Goal: Communication & Community: Ask a question

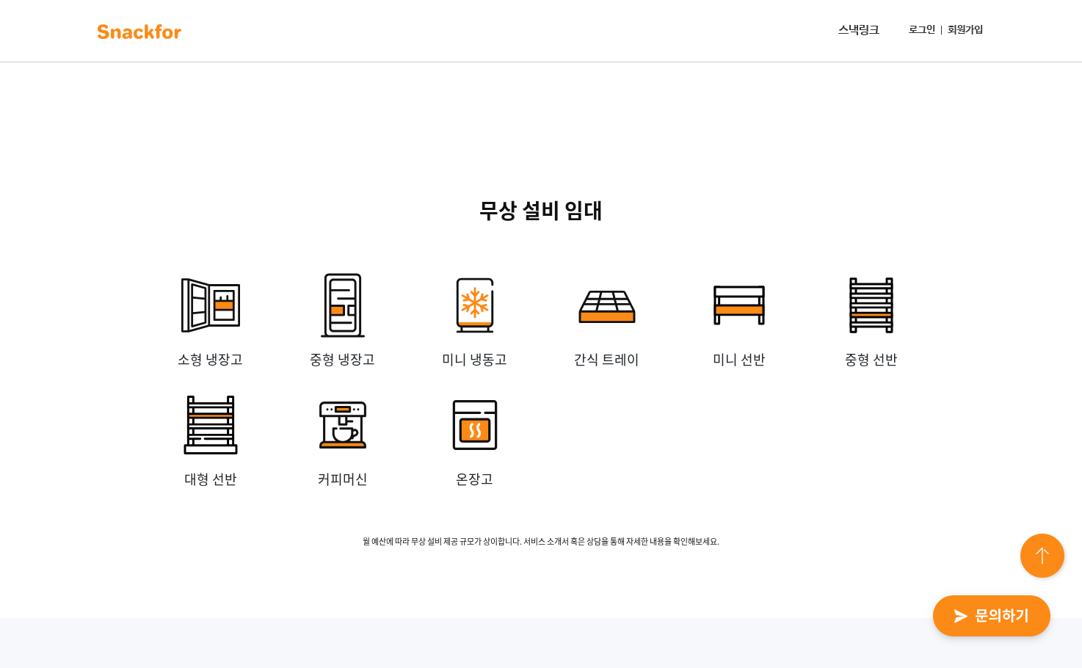
scroll to position [3582, 0]
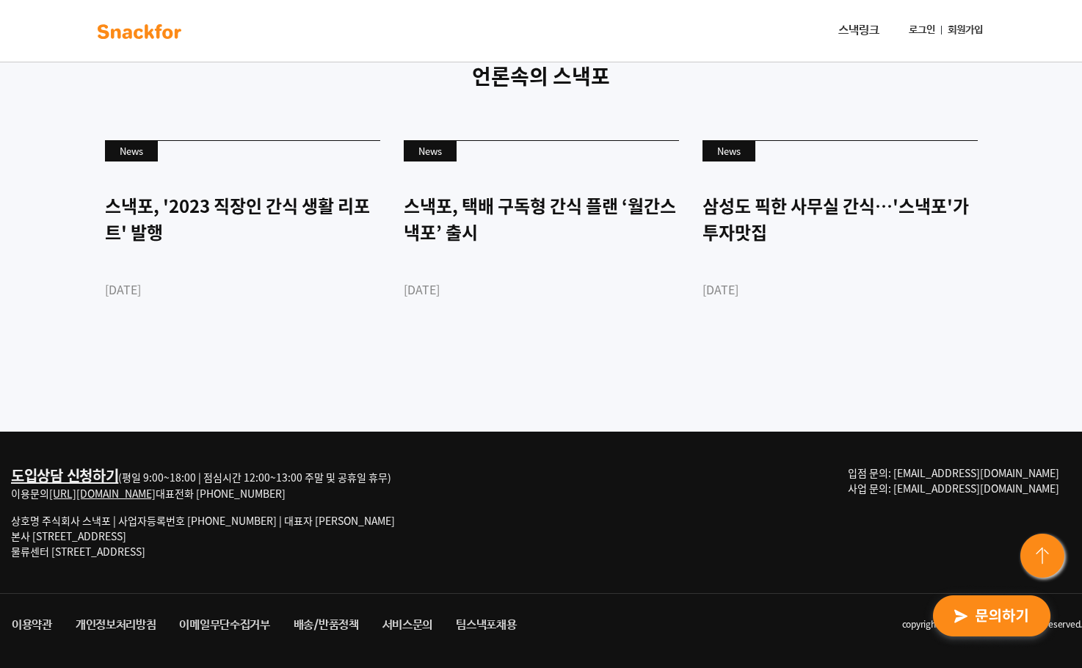
click at [999, 616] on img "button" at bounding box center [991, 617] width 144 height 68
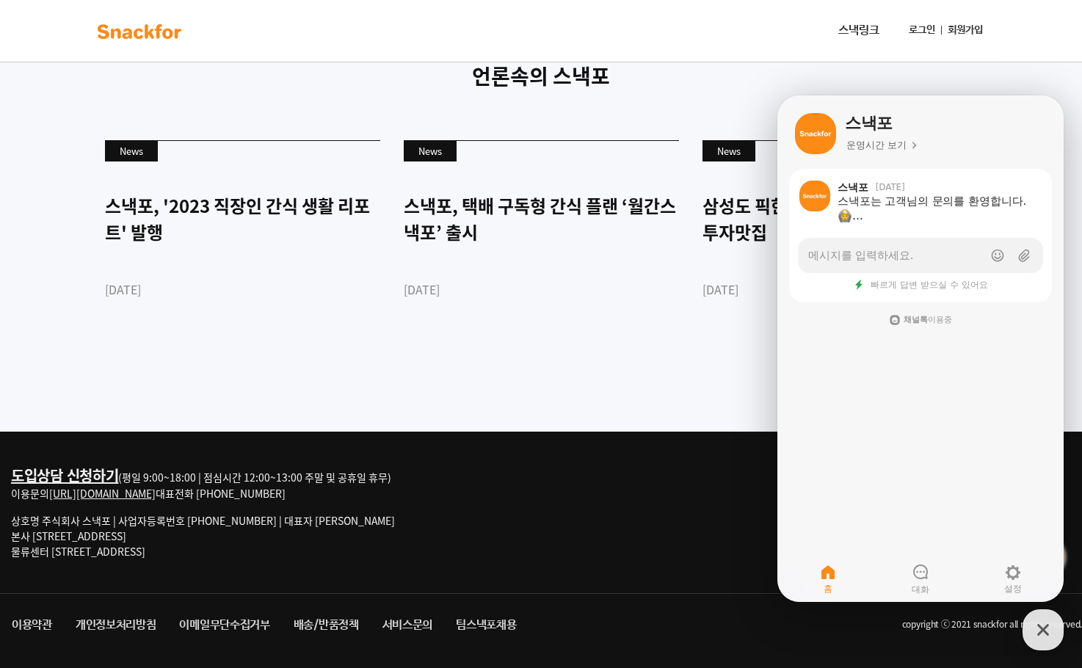
drag, startPoint x: 48, startPoint y: 486, endPoint x: 582, endPoint y: 500, distance: 534.3
click at [582, 500] on div "도입상담 신청하기 (평일 9:00~18:00 | 점심시간 12:00~13:00 주말 및 공휴일 휴무) 이용문의 [URL][DOMAIN_NAME…" at bounding box center [541, 511] width 1082 height 161
click at [926, 258] on link "메시지를 입력하세요." at bounding box center [920, 255] width 245 height 35
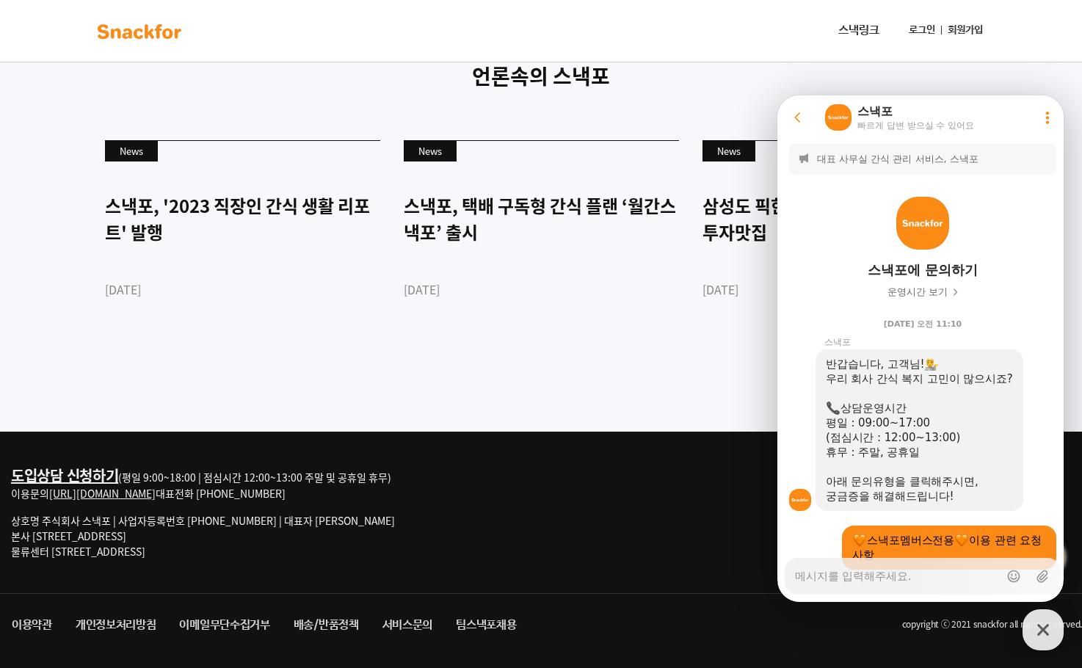
scroll to position [230, 0]
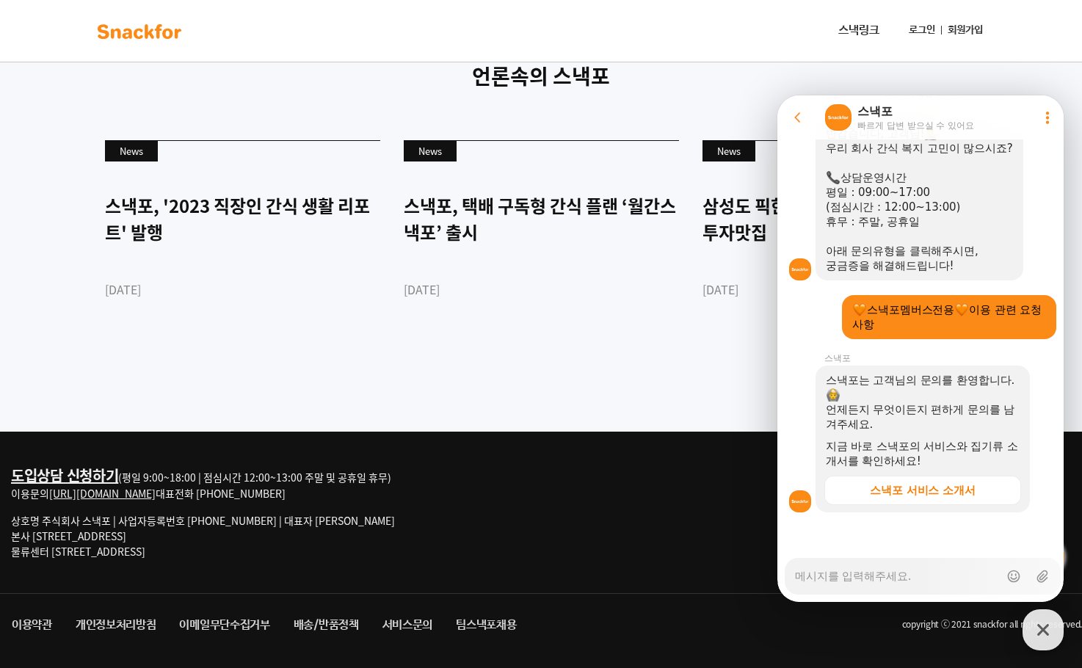
click at [934, 577] on textarea "Messenger Input Textarea" at bounding box center [897, 570] width 204 height 25
type textarea "x"
type textarea "ㅇ"
type textarea "x"
type textarea "아"
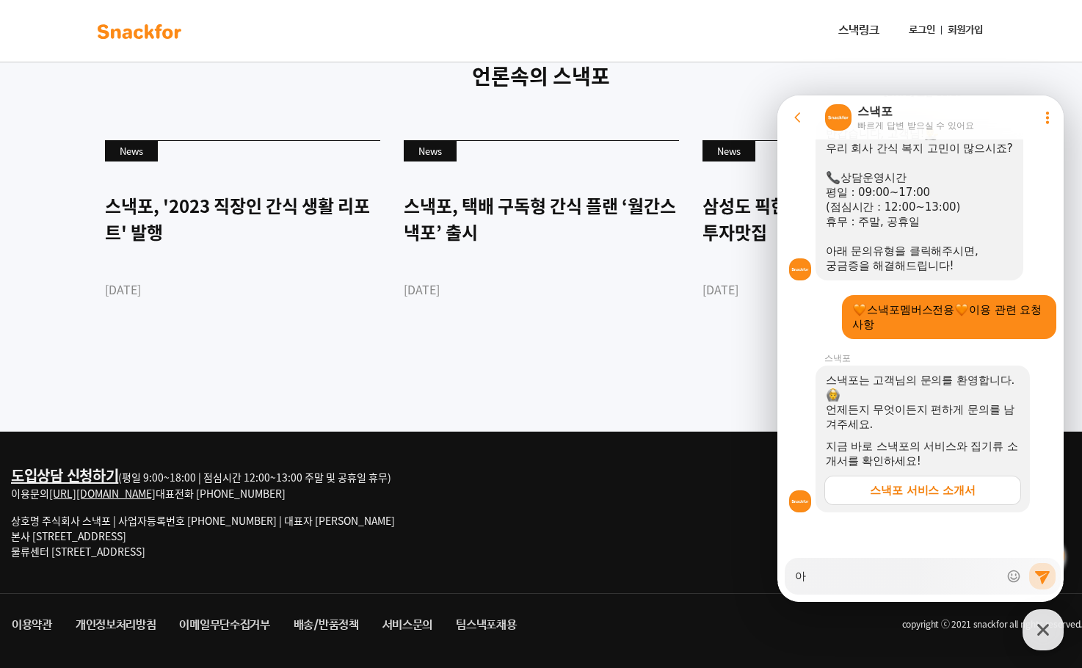
type textarea "x"
type textarea "안"
type textarea "x"
type textarea "안ㄴ"
type textarea "x"
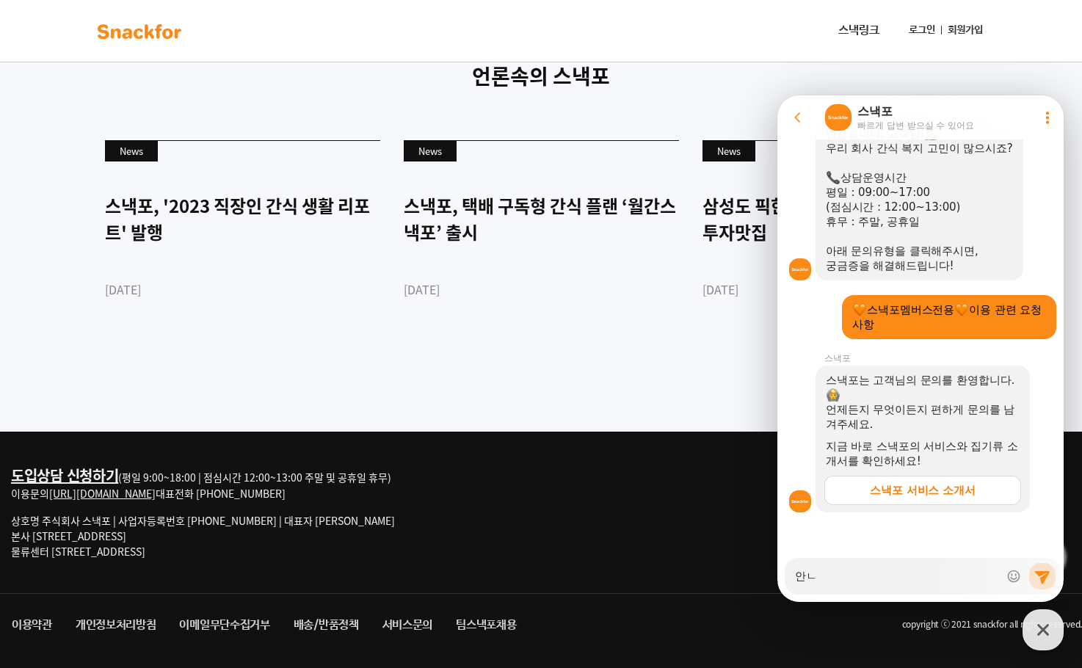
type textarea "안녀"
type textarea "x"
type textarea "안녕"
type textarea "x"
type textarea "안녕ㅎ"
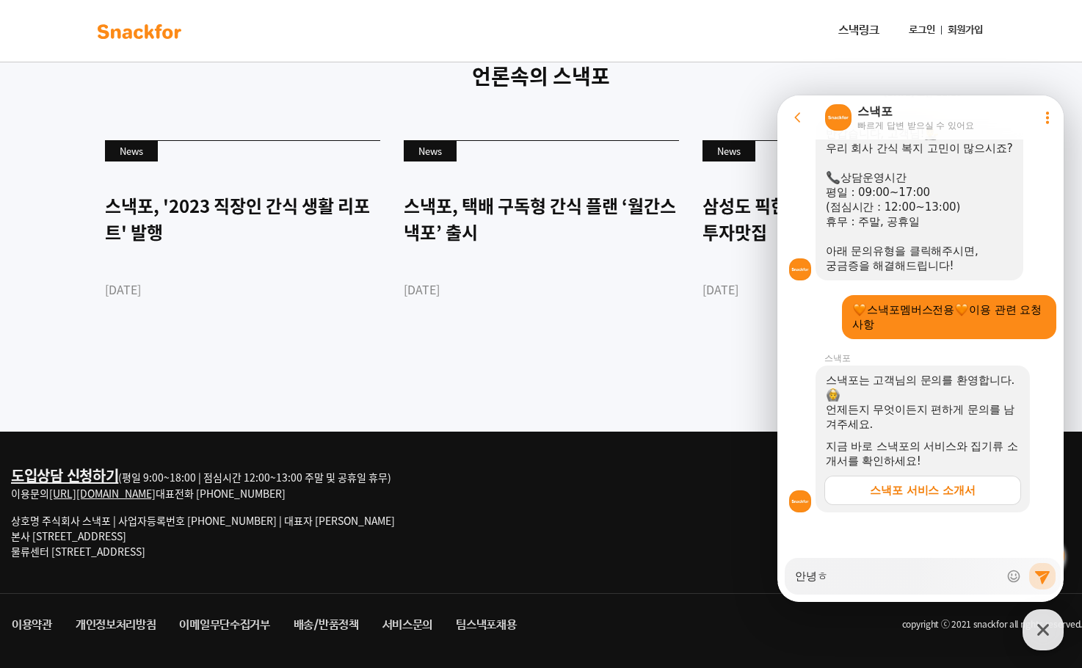
type textarea "x"
type textarea "안녕하"
type textarea "x"
type textarea "안녕핫"
type textarea "x"
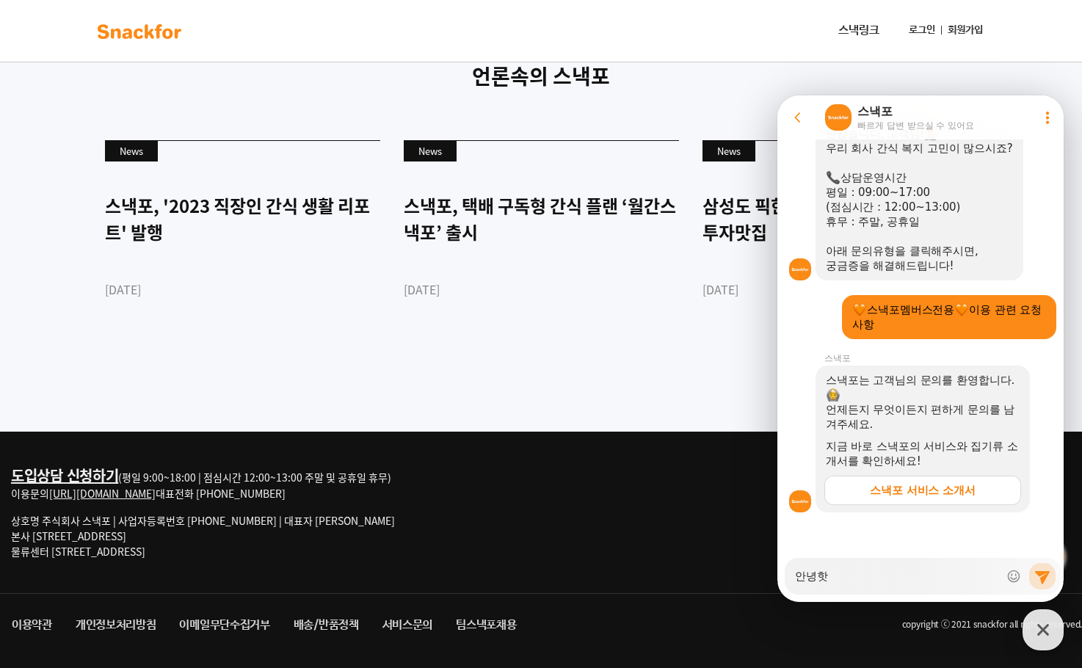
type textarea "안녕하세"
type textarea "x"
type textarea "안녕하셍"
type textarea "x"
type textarea "안녕하세요"
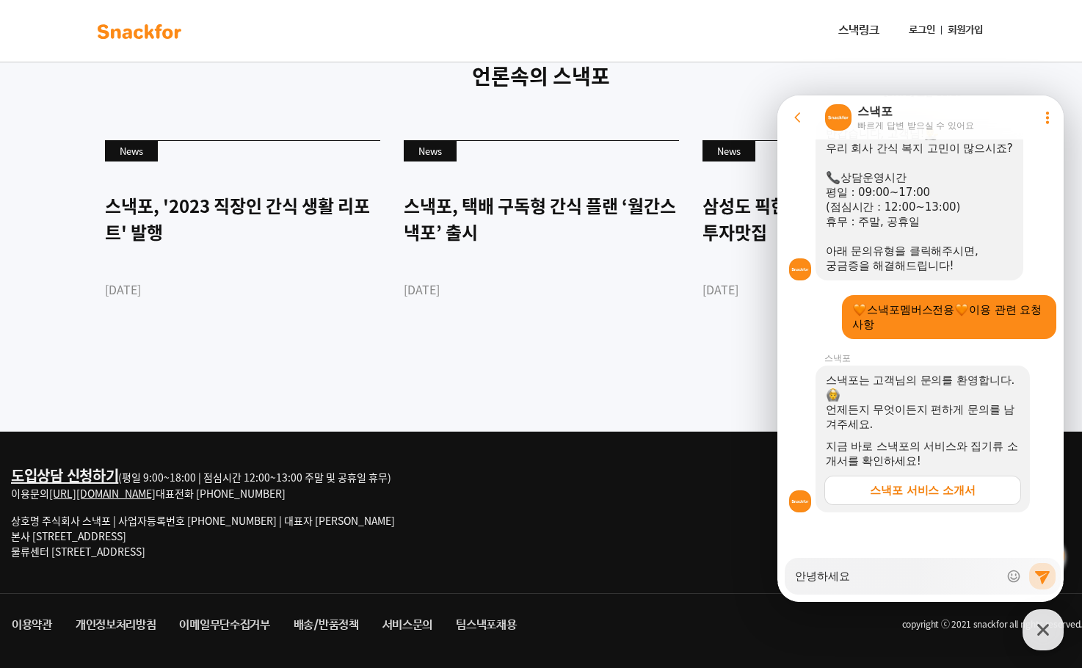
type textarea "x"
type textarea "안녕하세요"
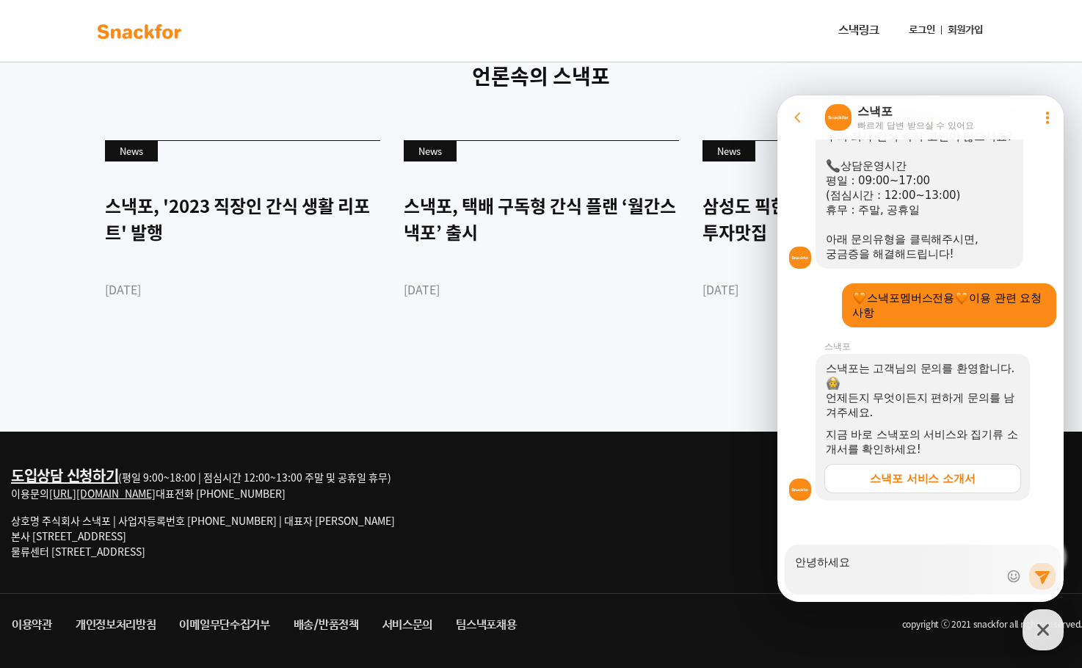
scroll to position [244, 0]
type textarea "x"
type textarea "안녕하세요 ㅋ"
type textarea "x"
type textarea "안녕하세요 케"
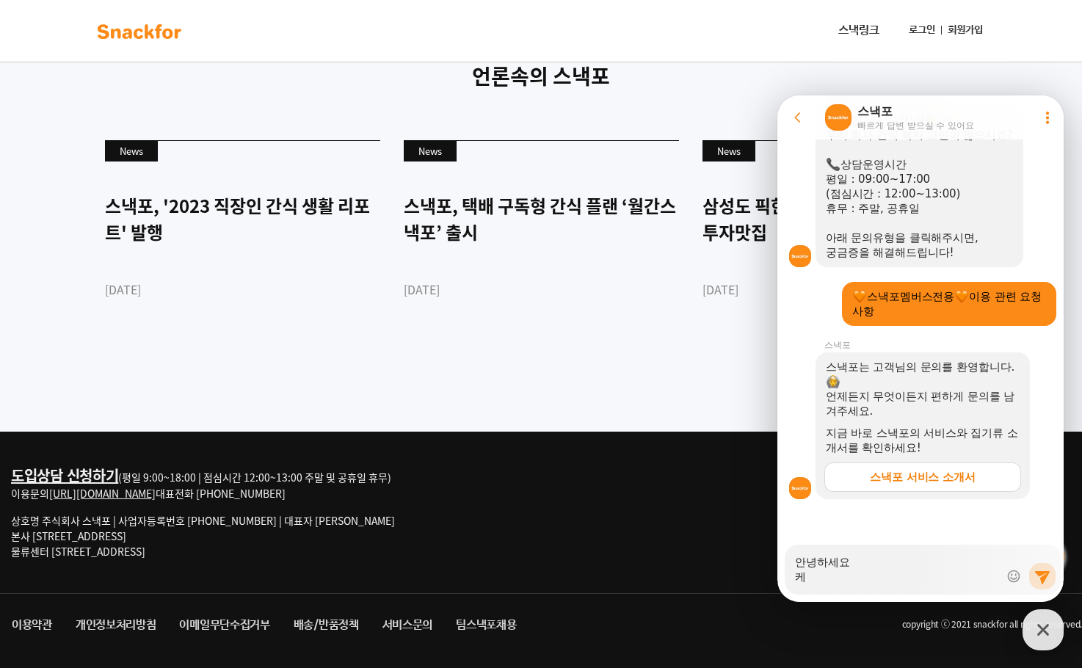
type textarea "x"
type textarea "안녕하세요 켕"
type textarea "x"
type textarea "안녕하세요 케이"
type textarea "x"
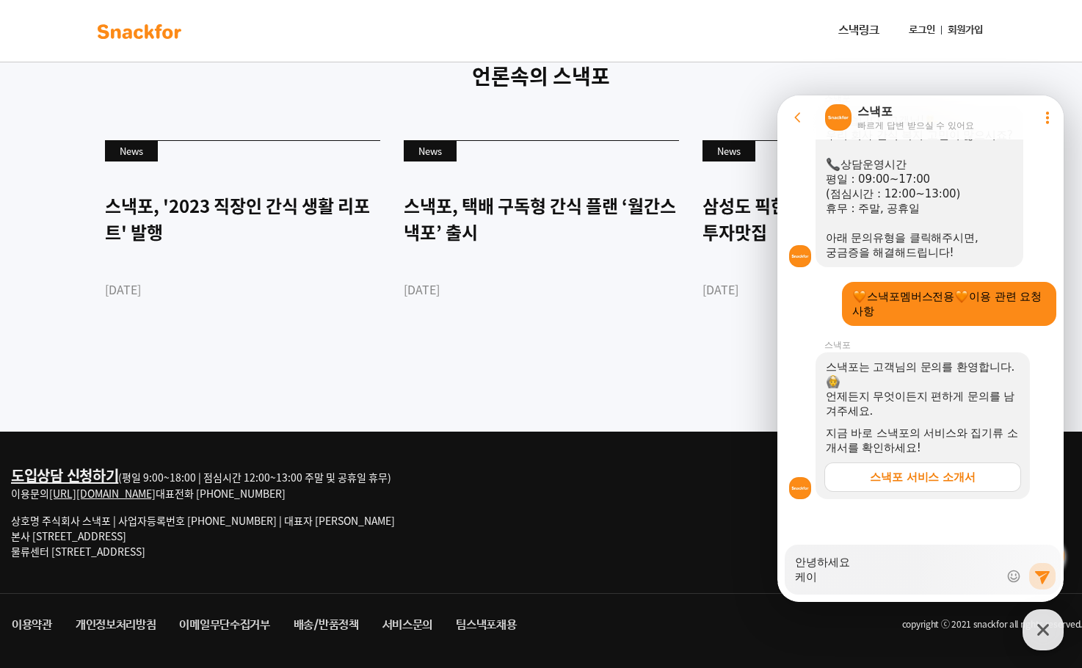
type textarea "안녕하세요 케잉"
type textarea "x"
type textarea "안녕하세요 케이이"
type textarea "x"
type textarea "안녕하세요 케이이아"
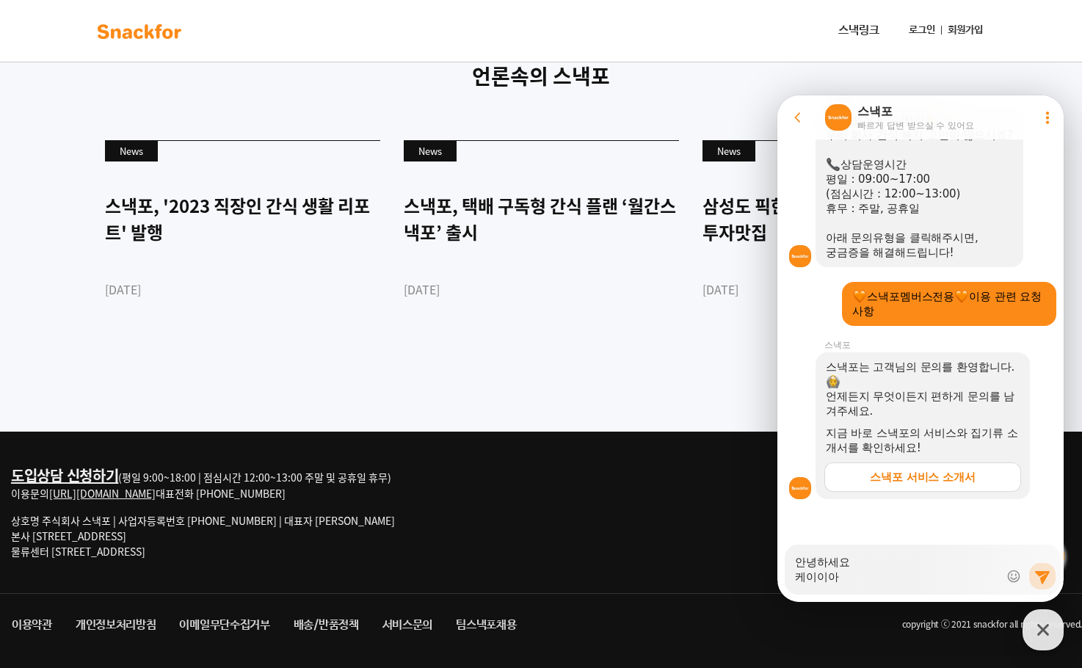
type textarea "x"
type textarea "안녕하세요 [PERSON_NAME]"
type textarea "x"
type textarea "안녕하세요 케이이아이"
type textarea "x"
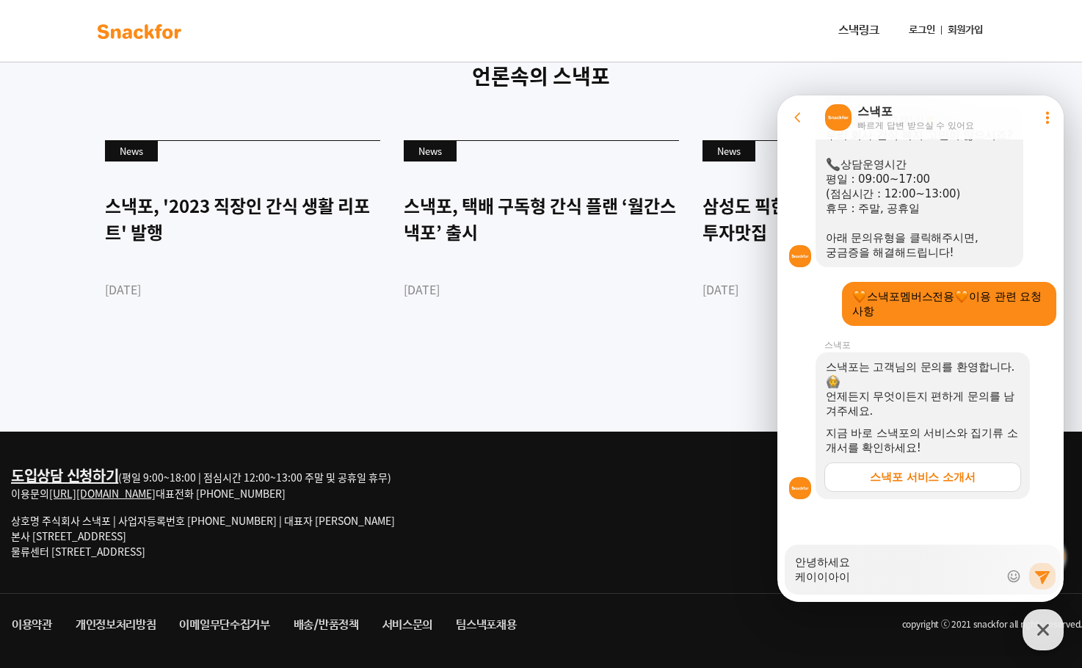
type textarea "안녕하세요 케이이아있"
type textarea "x"
type textarea "안녕하세요 케이이아이씨"
type textarea "x"
type textarea "안녕하세요 케이이아이씨 ㅇ"
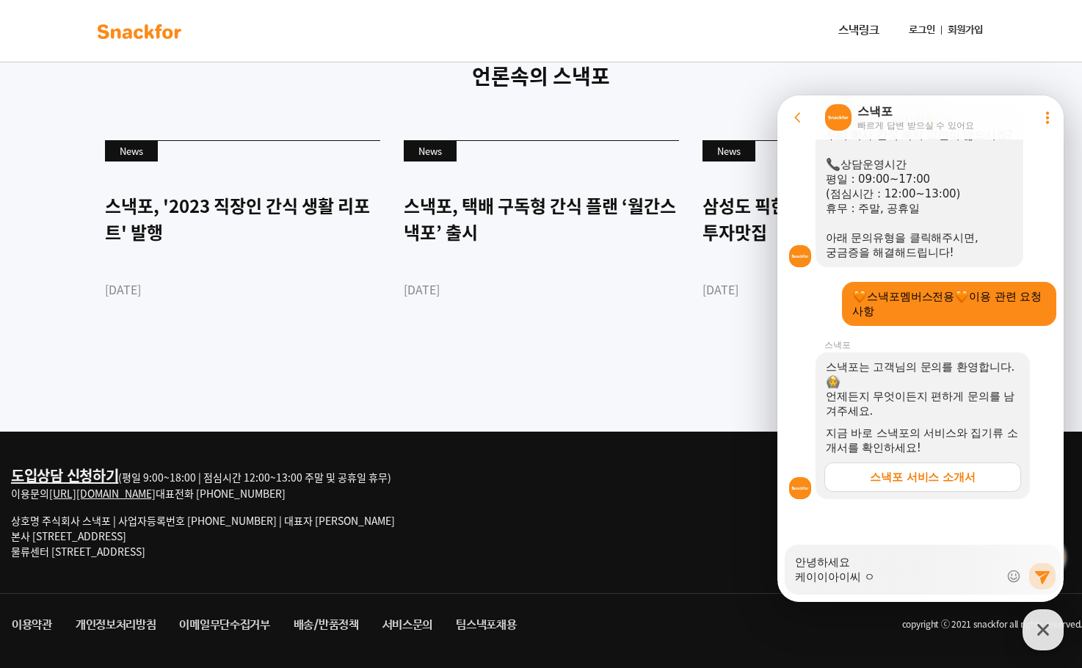
type textarea "x"
type textarea "안녕하세요 [PERSON_NAME] [PERSON_NAME]"
type textarea "x"
type textarea "안녕하세요 케이이아이씨 입"
type textarea "x"
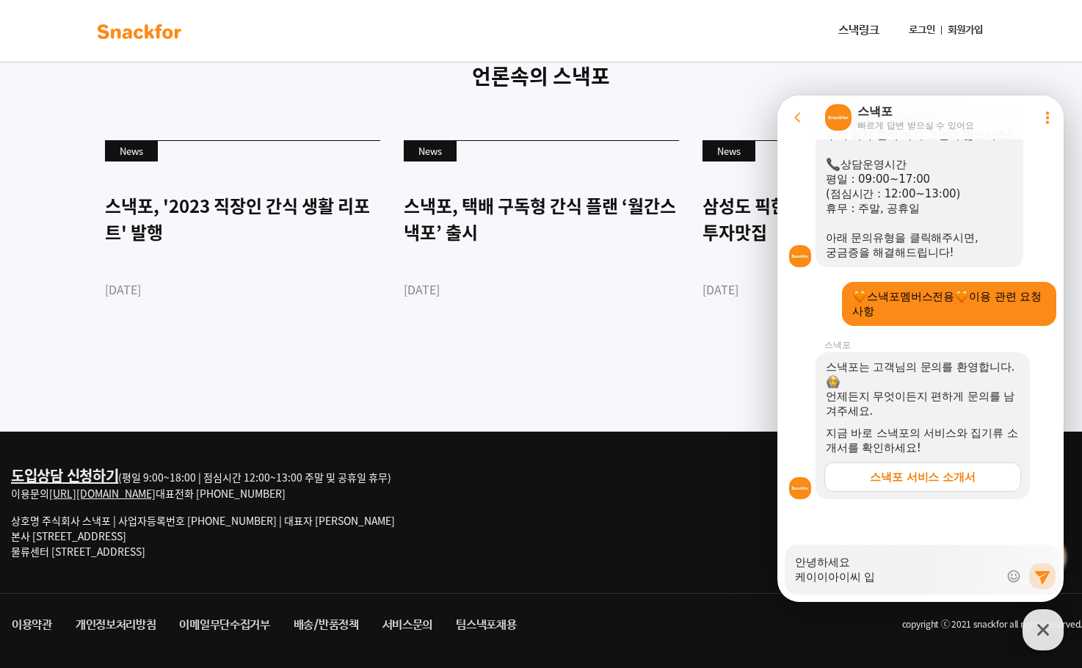
type textarea "안녕하세요 케이이아이씨 입ㄴ"
type textarea "x"
type textarea "안녕하세요 케이이아이씨 입니"
type textarea "x"
type textarea "안녕하세요 [PERSON_NAME] 입닏"
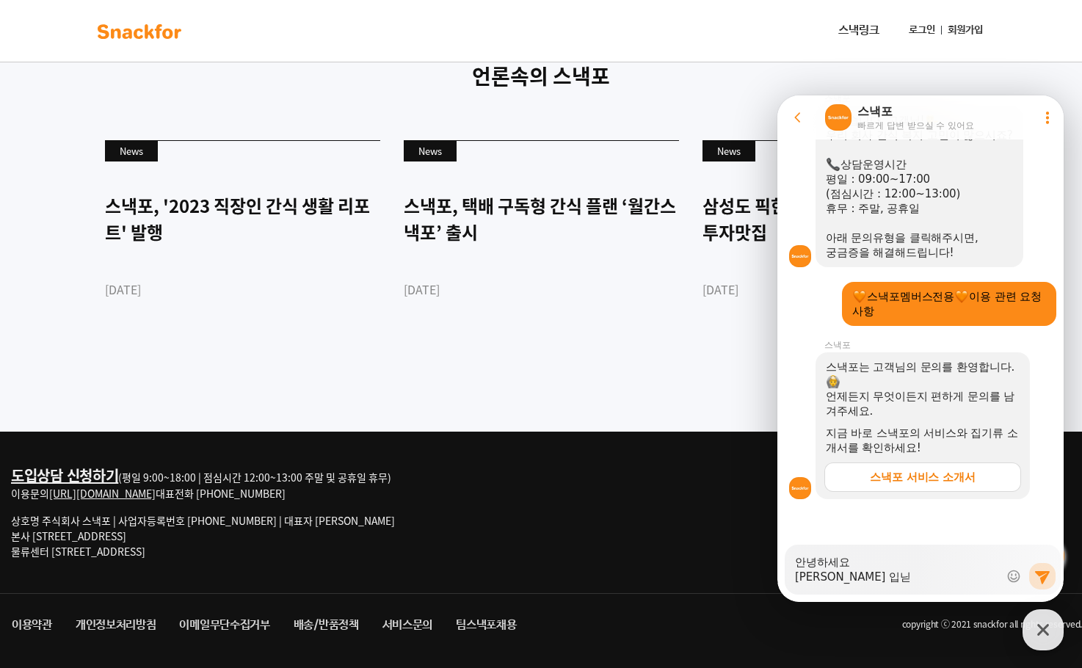
type textarea "x"
type textarea "안녕하세요 케이이아이씨 입니다"
type textarea "x"
type textarea "안녕하세요 케이이아이씨 입니다."
type textarea "x"
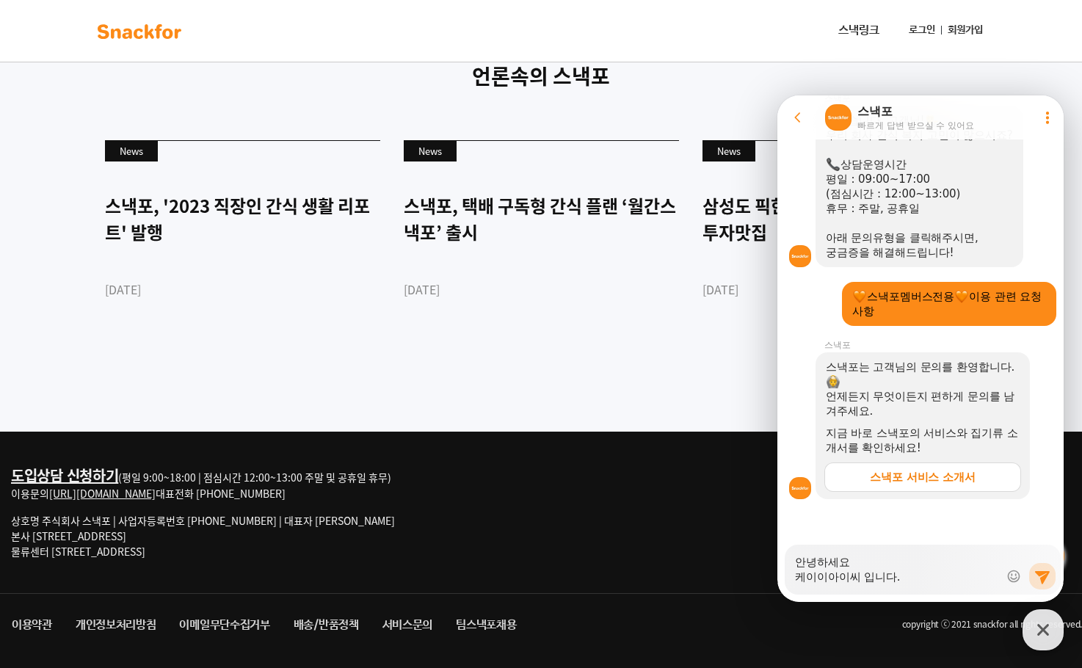
type textarea "안녕하세요 케이이아이씨 입니다."
type textarea "x"
type textarea "안녕하세요 케이이아이씨 입니다."
type textarea "x"
type textarea "안녕하세요 케이이아이씨 입니다. ㅈ"
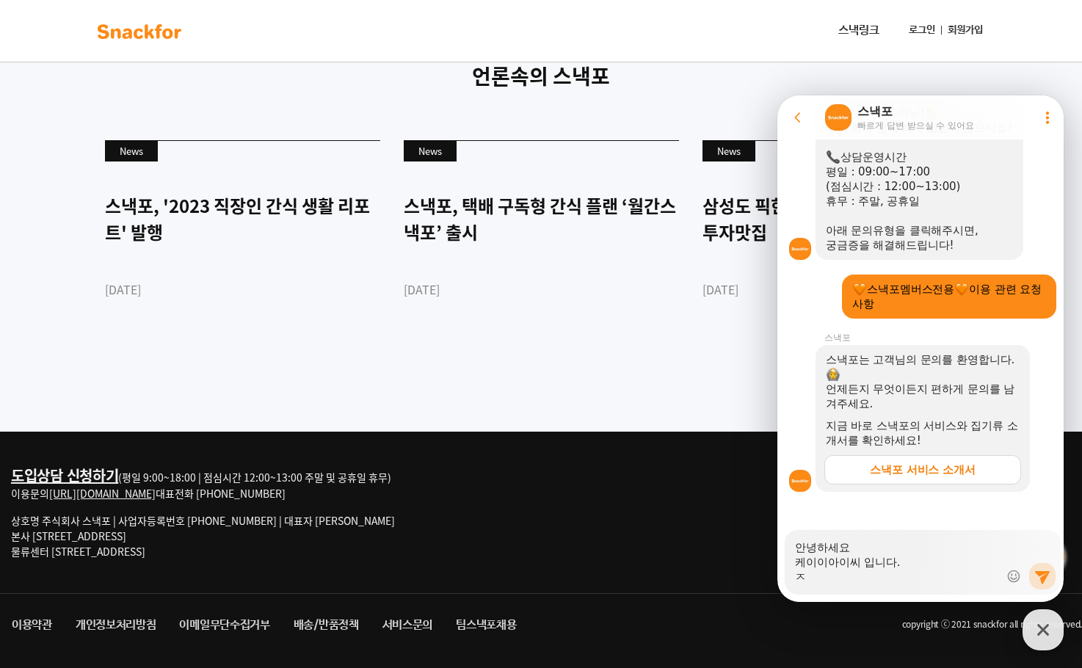
type textarea "x"
type textarea "안녕하세요 케이이아이씨 입니다. 저"
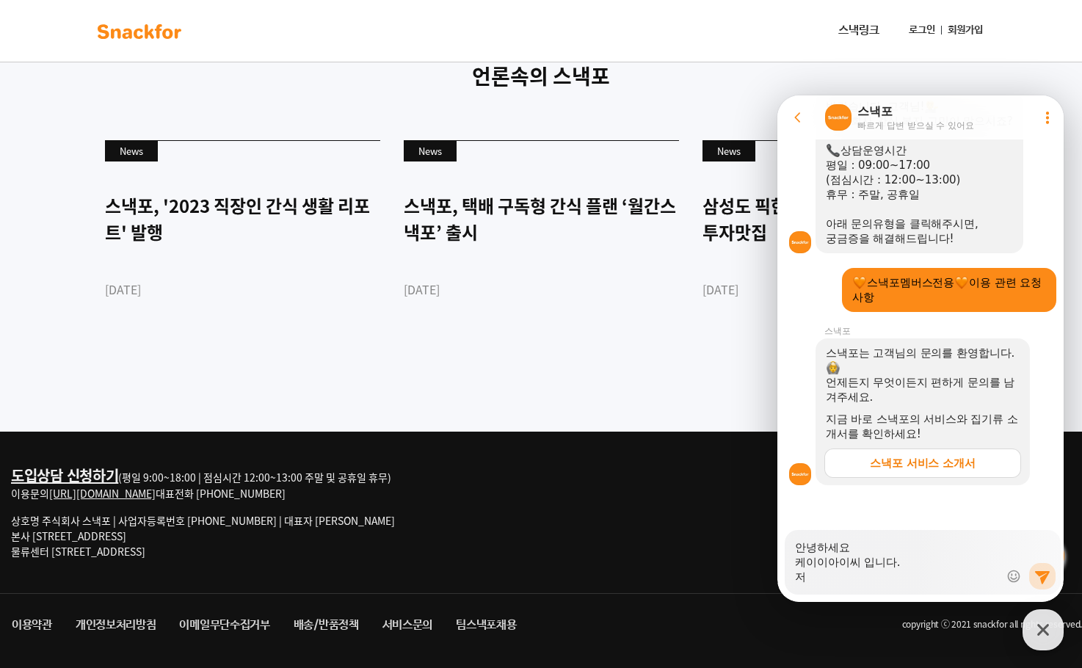
type textarea "x"
type textarea "안녕하세요 케이이아이씨 입니다. 젛"
type textarea "x"
type textarea "안녕하세요 케이이아이씨 입니다. 저희"
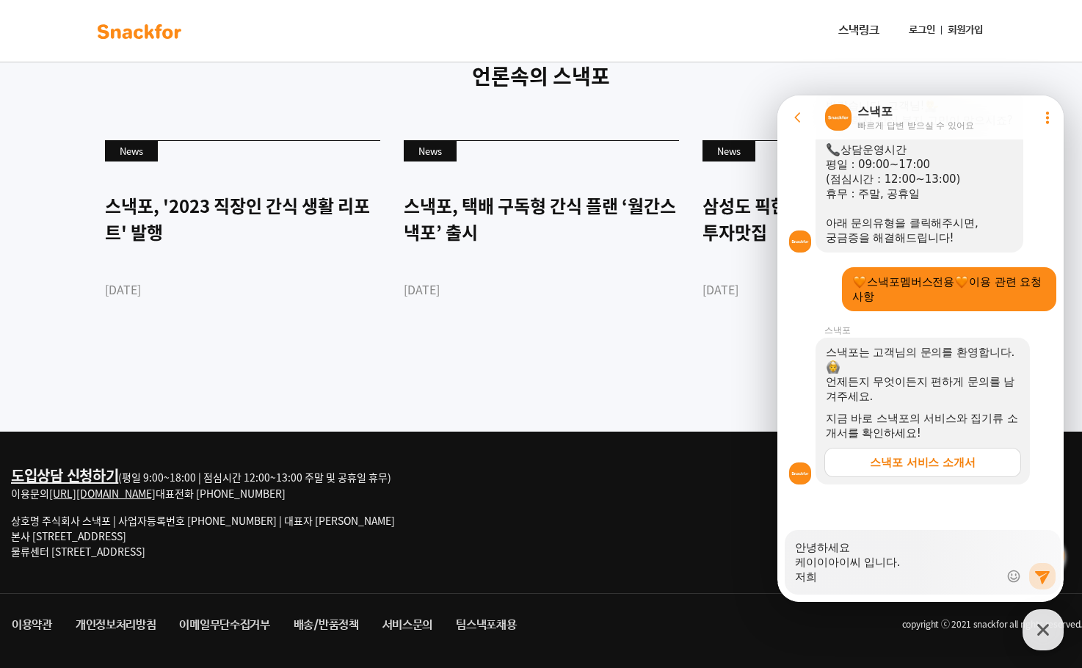
type textarea "x"
type textarea "안녕하세요 케이이아이씨 입니다. 저희"
type textarea "x"
type textarea "안녕하세요 케이이아이씨 입니다. 저희 ㅊ"
type textarea "x"
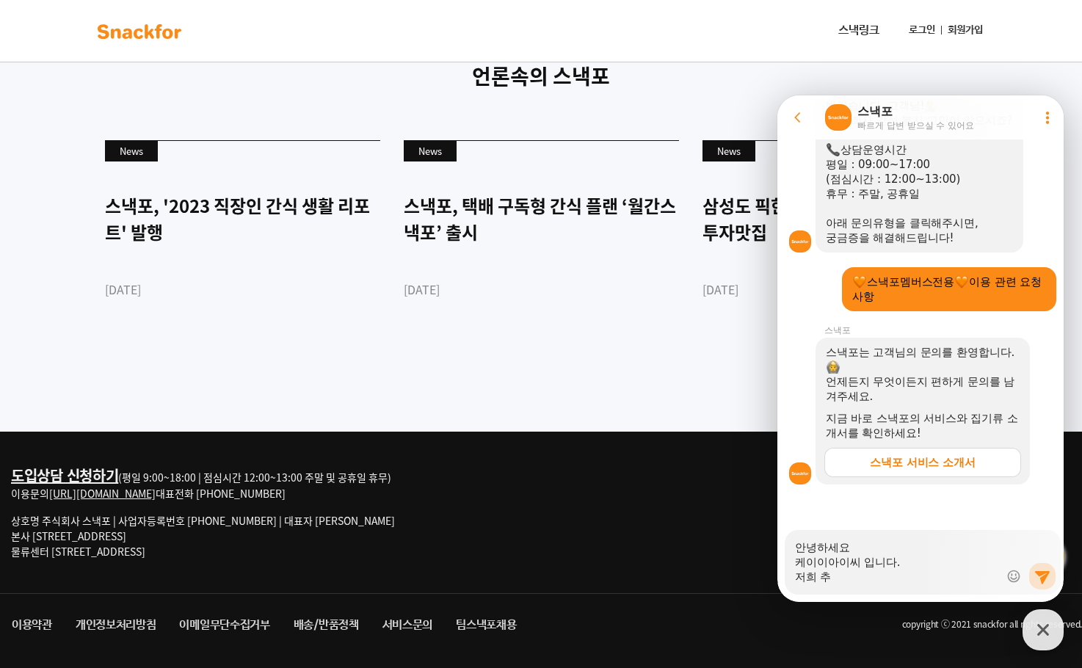
type textarea "안녕하세요 케이이아이씨 입니다. 저희 출"
type textarea "x"
type textarea "안녕하세요 케이이아이씨 입니다. 저희 출ㅇ"
type textarea "x"
type textarea "안녕하세요 케이이아이씨 입니다. 저희 출이"
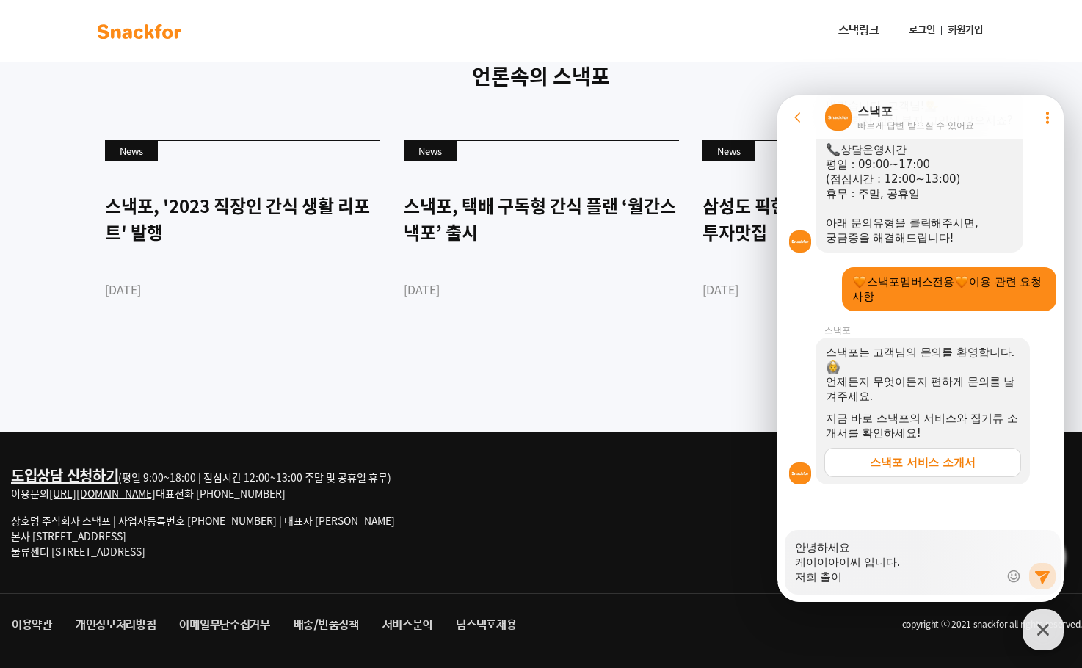
type textarea "x"
type textarea "안녕하세요 케이이아이씨 입니다. 저희 출입ㅋ"
type textarea "x"
type textarea "안녕하세요 케이이아이씨 입니다. 저희 출입카"
type textarea "x"
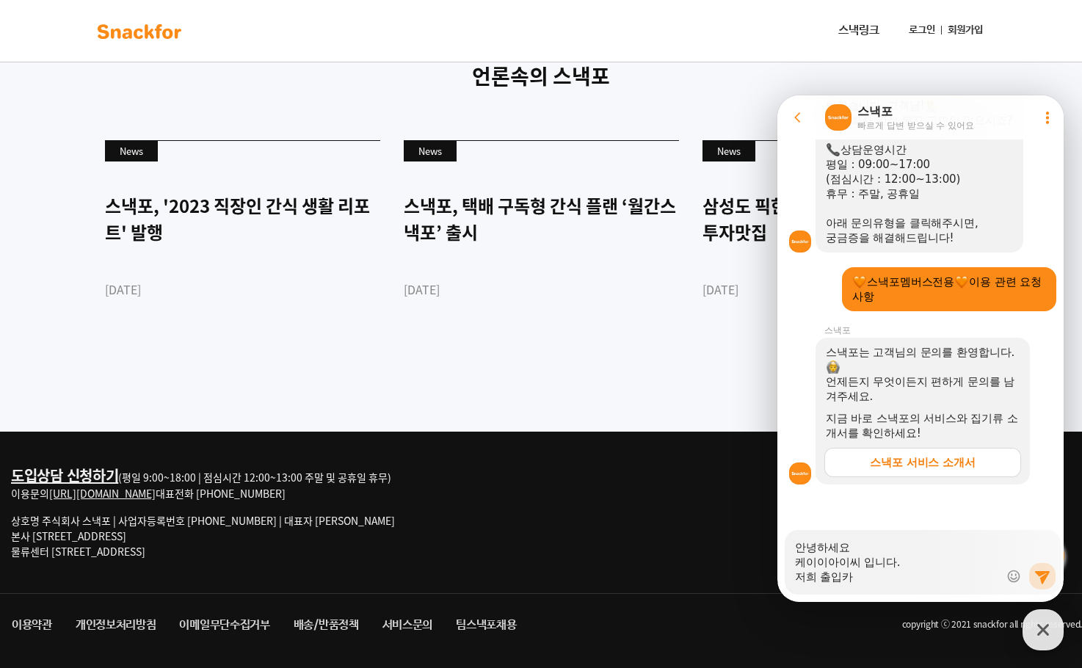
type textarea "안녕하세요 케이이아이씨 입니다. 저희 출입칻"
type textarea "x"
type textarea "안녕하세요 케이이아이씨 입니다. 저희 출입카드"
type textarea "x"
type textarea "안녕하세요 케이이아이씨 입니다. 저희 출입카드"
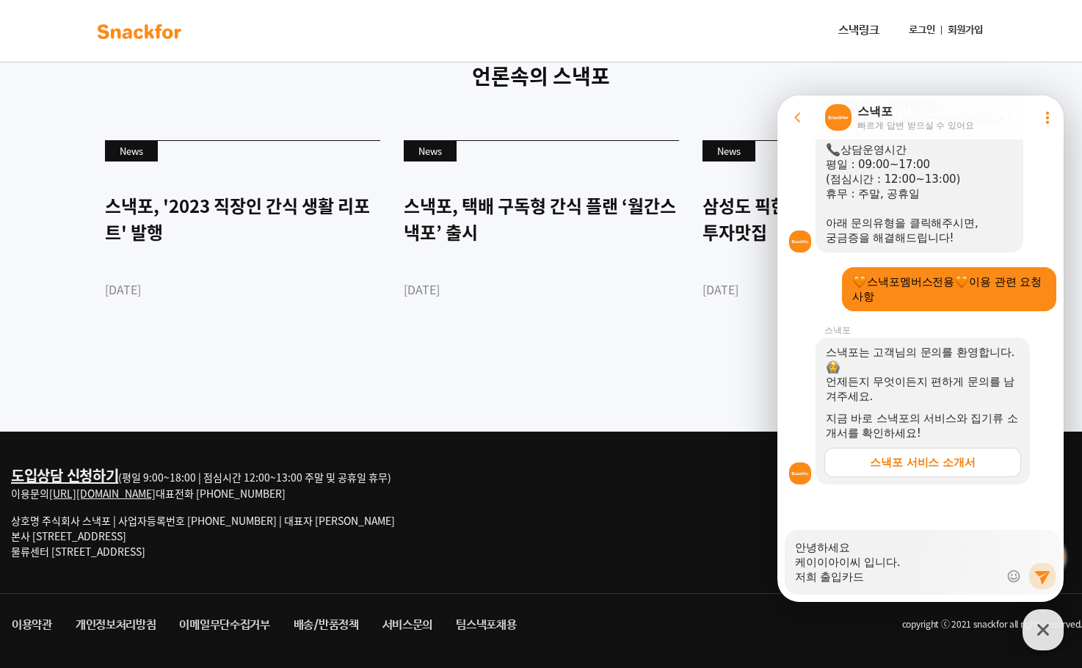
type textarea "x"
type textarea "안녕하세요 케이이아이씨 입니다. 저희 출입카드 ㅅ"
type textarea "x"
type textarea "안녕하세요 케이이아이씨 입니다. 저희 출입카드 스"
type textarea "x"
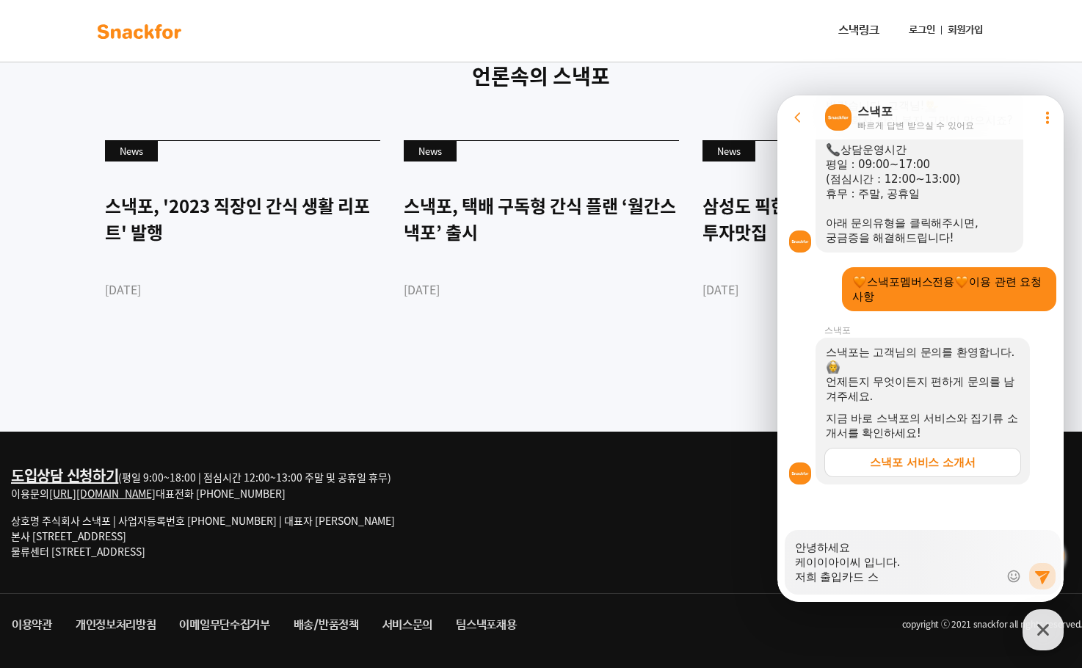
type textarea "안녕하세요 케이이아이씨 입니다. 저희 출입카드 슨"
type textarea "x"
type textarea "안녕하세요 케이이아이씨 입니다. 저희 출입카드 스내"
type textarea "x"
type textarea "안녕하세요 케이이아이씨 입니다. 저희 출입카드 스낵"
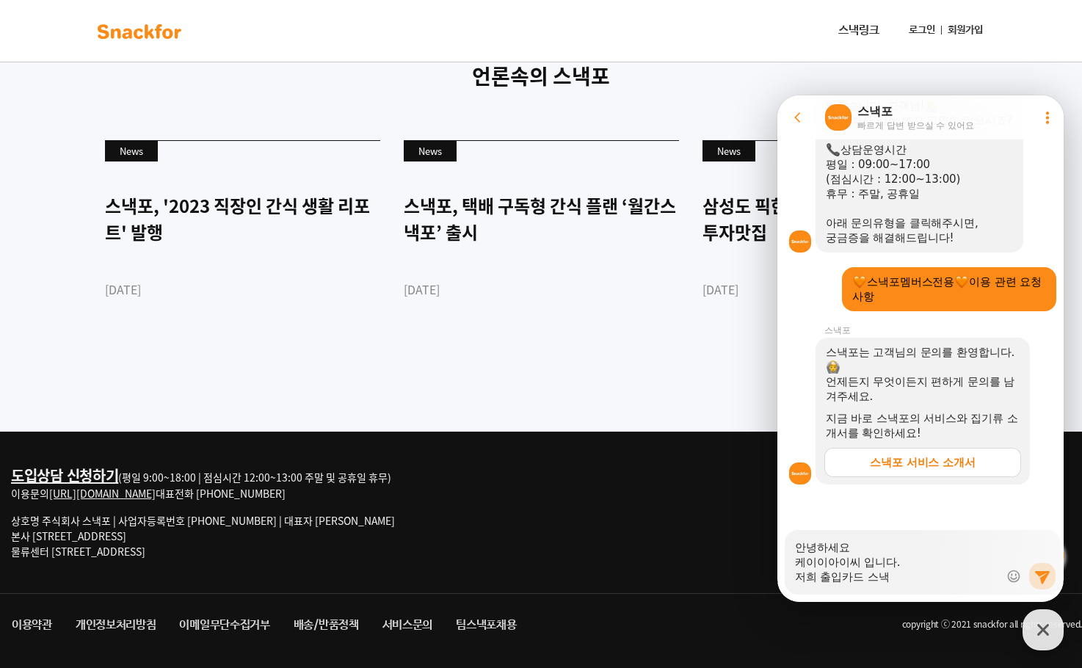
type textarea "x"
type textarea "안녕하세요 케이이아이씨 입니다. 저희 출입카드 스낵ㅍ"
type textarea "x"
type textarea "안녕하세요 케이이아이씨 입니다. 저희 출입카드 스낵포"
type textarea "x"
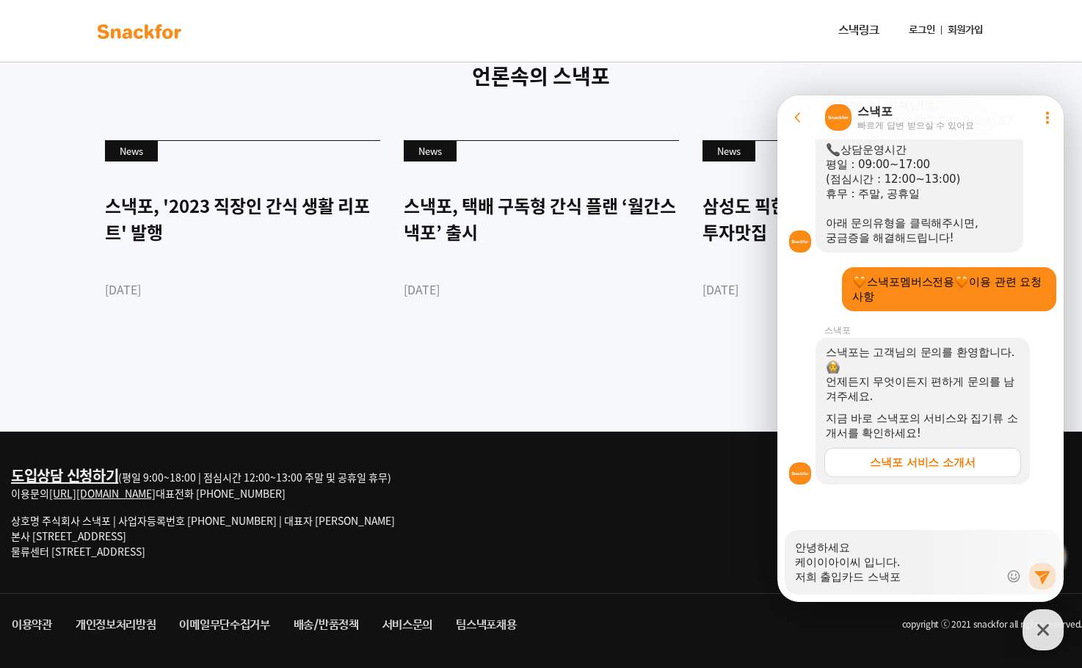
type textarea "안녕하세요 케이이아이씨 입니다. 저희 출입카드 스낵포"
type textarea "x"
type textarea "안녕하세요 케이이아이씨 입니다. 저희 출입카드 스낵포 ㅂ"
type textarea "x"
type textarea "안녕하세요 케이이아이씨 입니다. 저희 출입카드 스낵포 배"
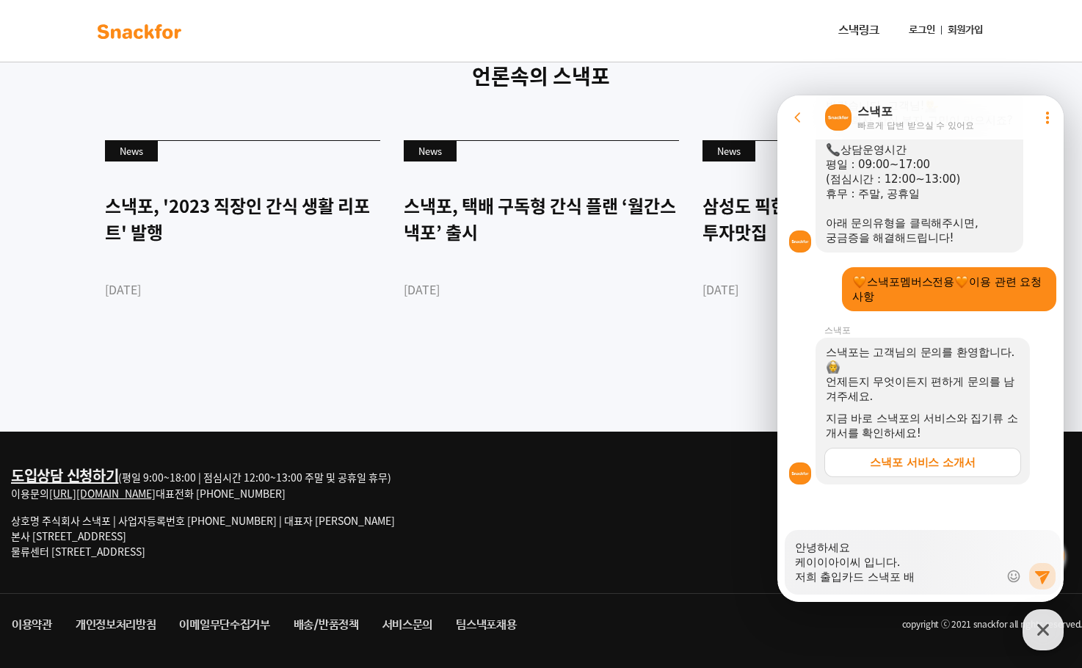
type textarea "x"
type textarea "안녕하세요 케이이아이씨 입니다. 저희 출입카드 스낵포 뱃"
type textarea "x"
type textarea "안녕하세요 케이이아이씨 입니다. 저희 출입카드 스낵포 배소"
type textarea "x"
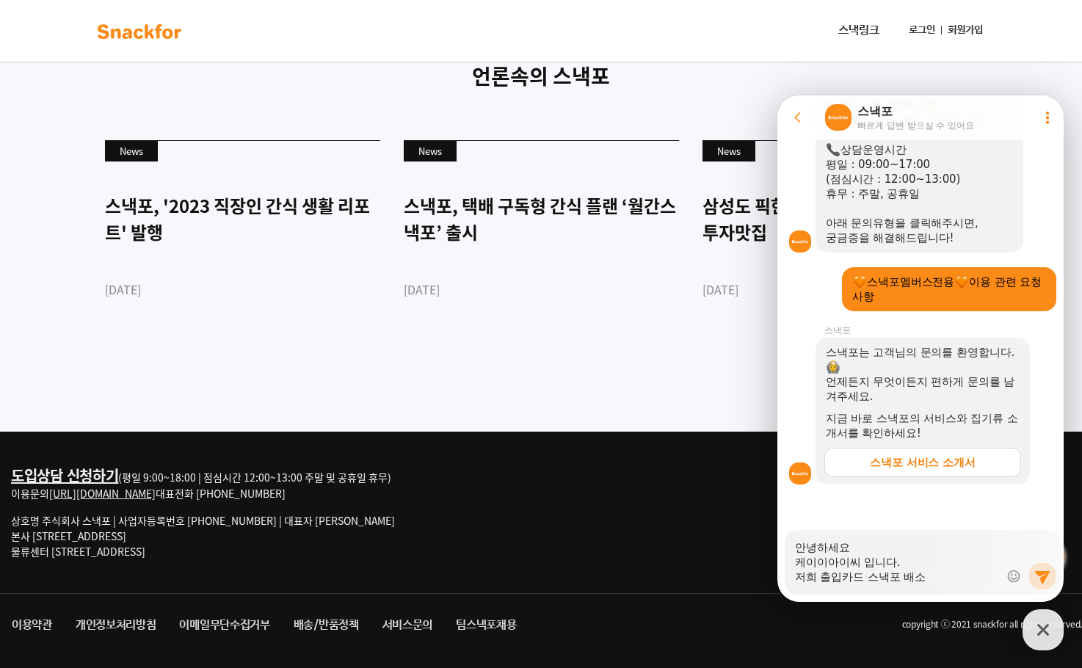
type textarea "안녕하세요 케이이아이씨 입니다. 저희 출입카드 스낵포 배송"
type textarea "x"
type textarea "안녕하세요 케이이아이씨 입니다. 저희 출입카드 스낵포 배송ㄱ"
type textarea "x"
type textarea "안녕하세요 케이이아이씨 입니다. 저희 출입카드 스낵포 배송기"
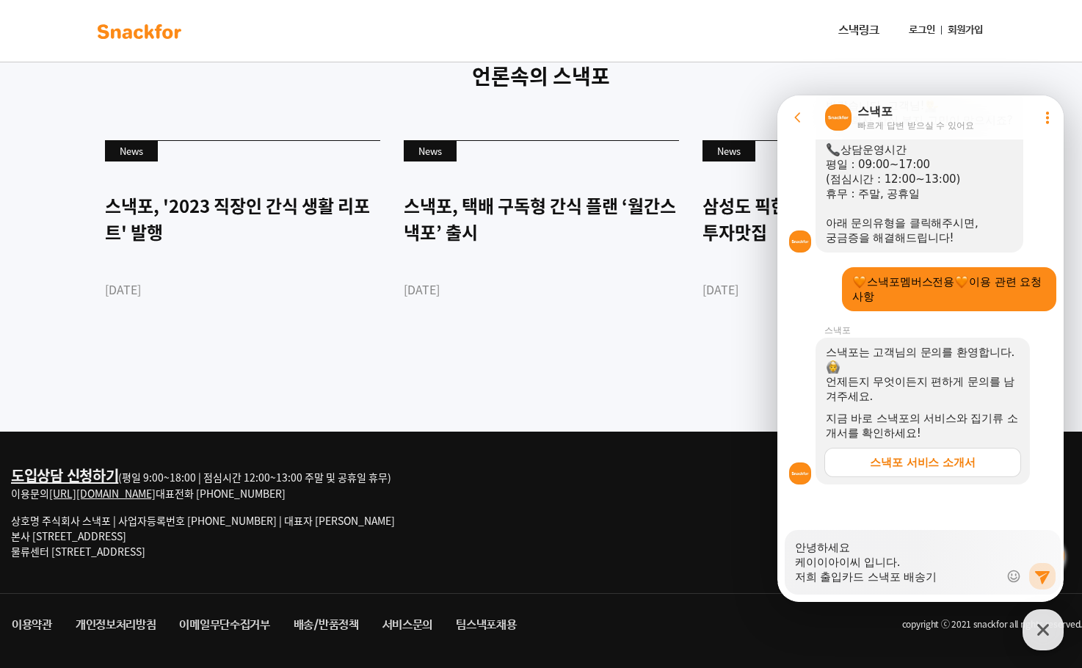
type textarea "x"
type textarea "안녕하세요 케이이아이씨 입니다. 저희 출입카드 스낵포 배송깃"
type textarea "x"
type textarea "안녕하세요 케이이아이씨 입니다. 저희 출입카드 스낵포 배송기사"
type textarea "x"
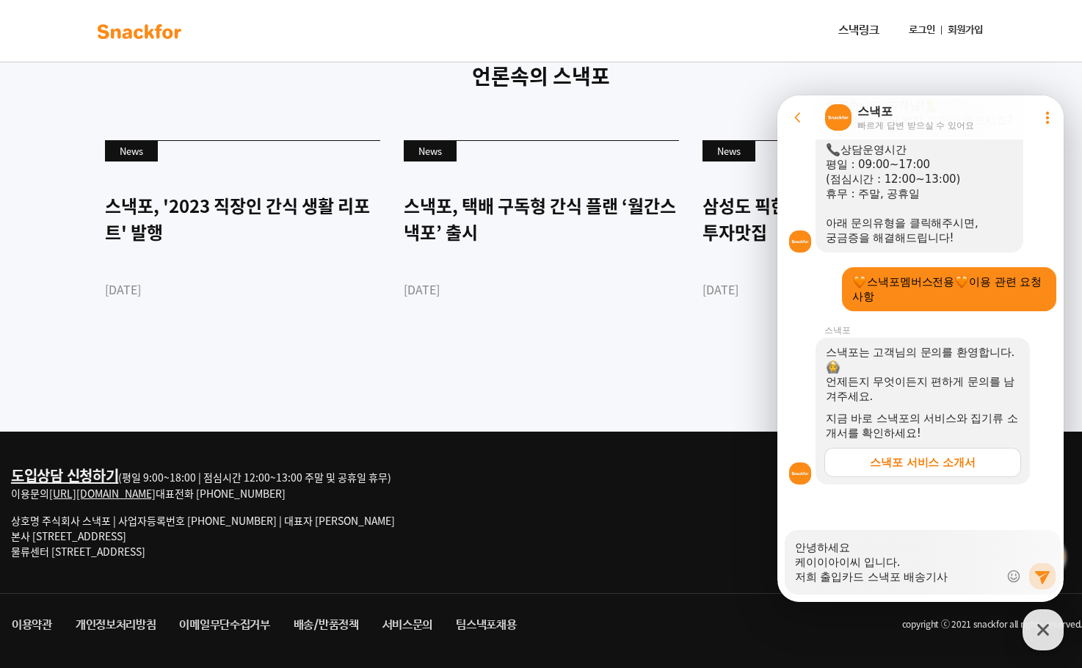
type textarea "안녕하세요 케이이아이씨 입니다. 저희 출입카드 스낵포 배송기산"
type textarea "x"
type textarea "안녕하세요 케이이아이씨 입니다. 저희 출입카드 스낵포 배송기사님"
type textarea "x"
type textarea "안녕하세요 케이이아이씨 입니다. 저희 출입카드 스낵포 배송기사님ㄲ"
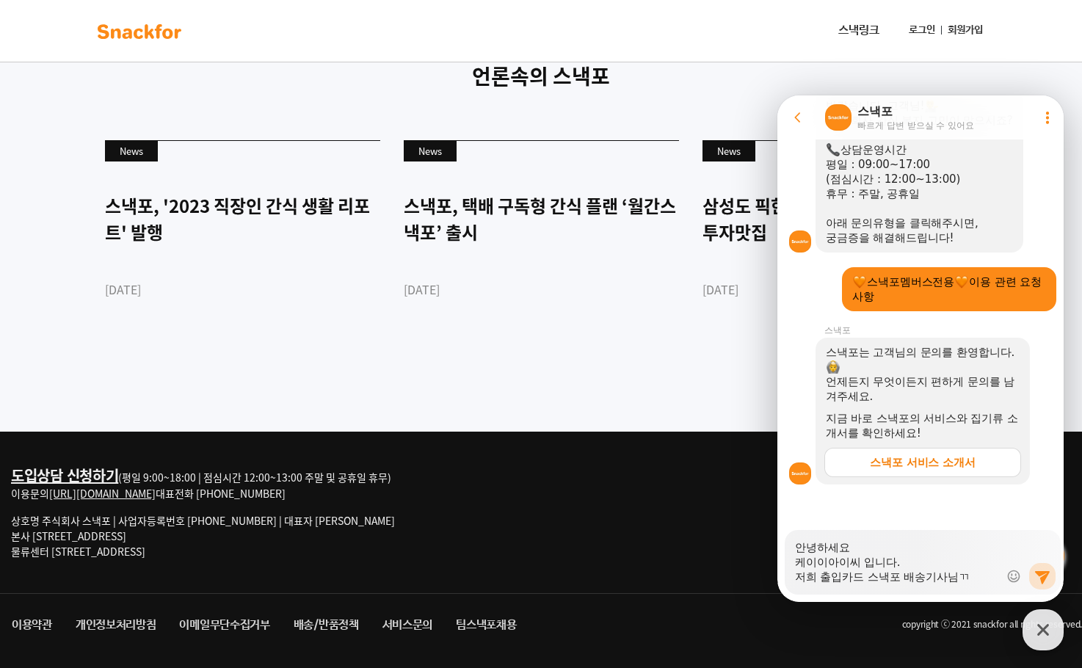
type textarea "x"
type textarea "안녕하세요 케이이아이씨 입니다. 저희 출입카드 스낵포 배송기사님께"
type textarea "x"
type textarea "안녕하세요 케이이아이씨 입니다. 저희 출입카드 스낵포 배송기사님께"
type textarea "x"
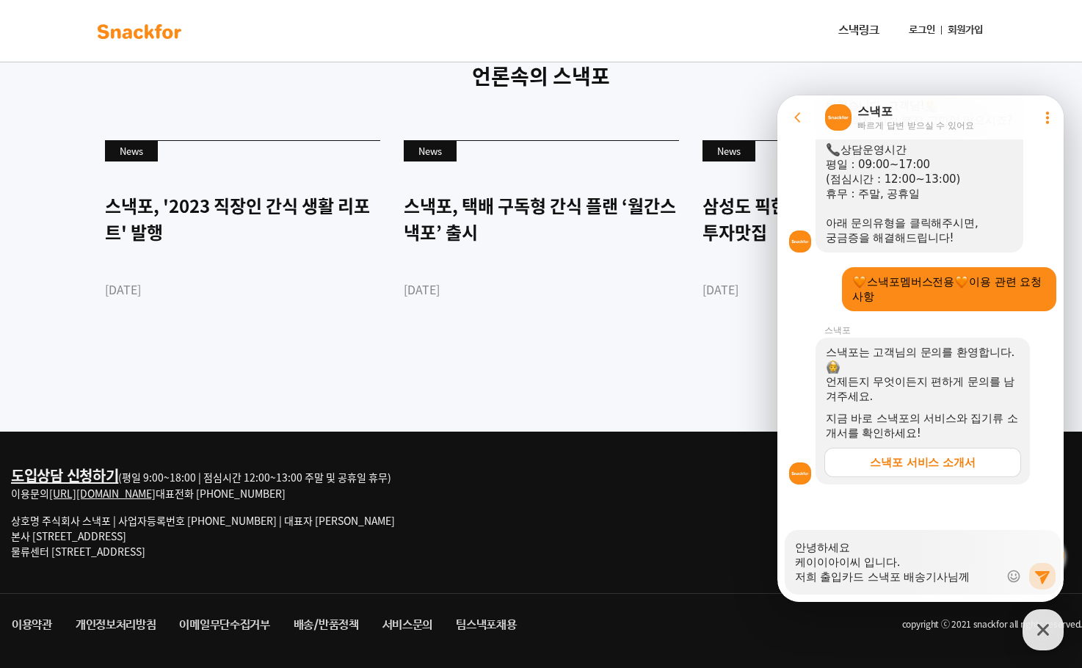
type textarea "안녕하세요 케이이아이씨 입니다. 저희 출입카드 스낵포 배송기사님께 ㄷ"
type textarea "x"
type textarea "안녕하세요 케이이아이씨 입니다. 저희 출입카드 스낵포 배송기사님께 드"
type textarea "x"
type textarea "안녕하세요 케이이아이씨 입니다. 저희 출입카드 스낵포 배송기사님께 들"
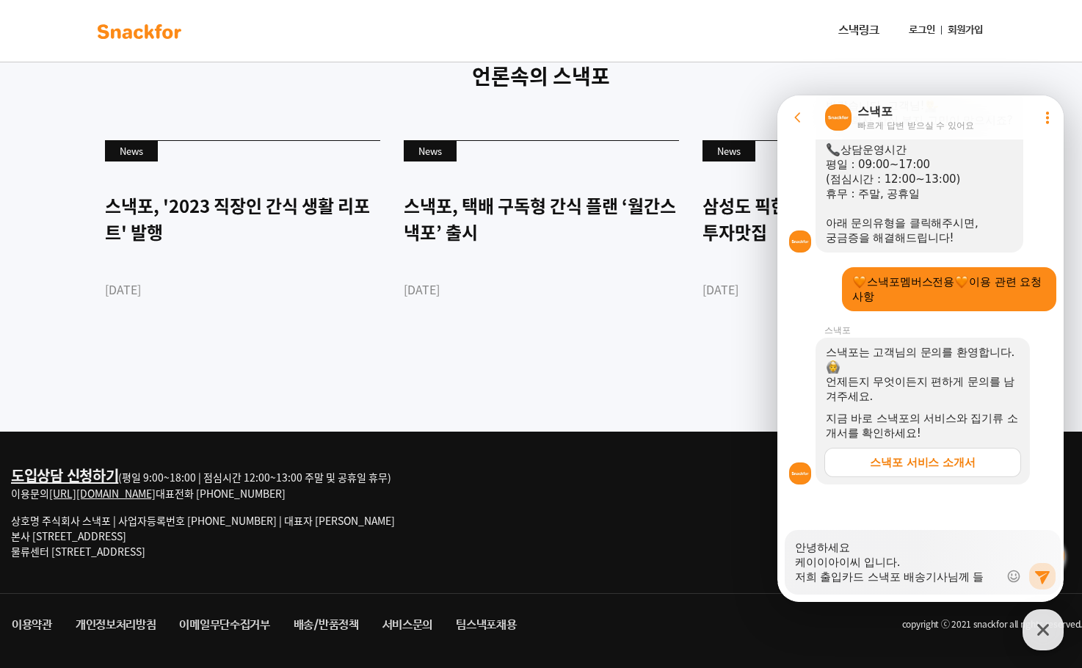
type textarea "x"
type textarea "안녕하세요 케이이아이씨 입니다. 저희 출입카드 스낵포 배송기사님께 드려"
type textarea "x"
type textarea "안녕하세요 케이이아이씨 입니다. 저희 출입카드 스낵포 배송기사님께 드렸"
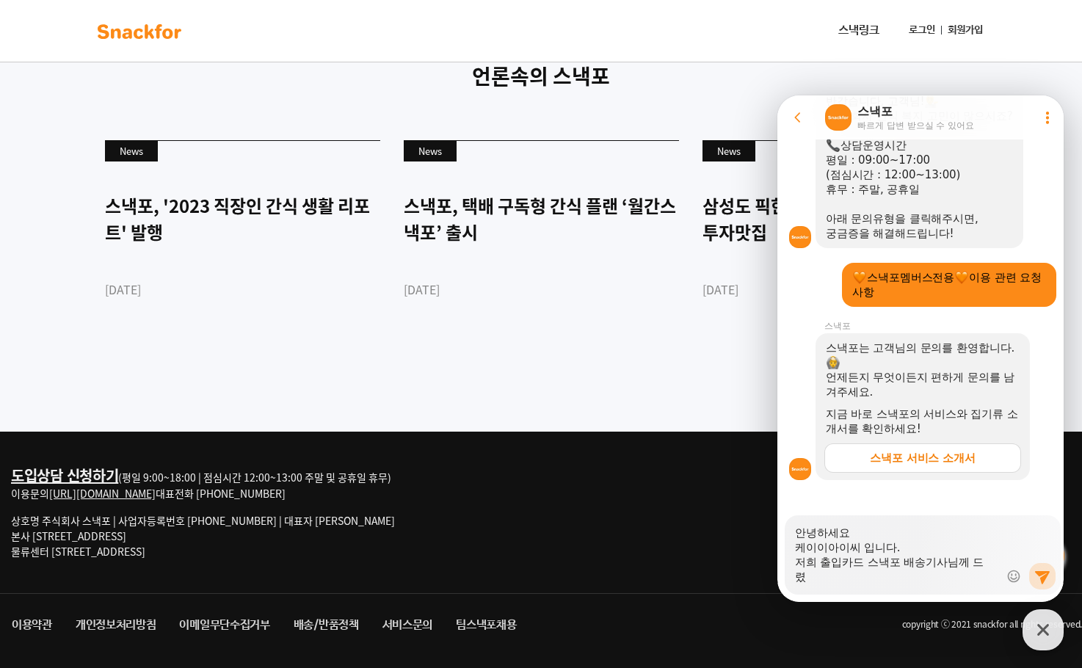
type textarea "x"
type textarea "안녕하세요 케이이아이씨 입니다. 저희 출입카드 스낵포 배송기사님께 드렸ㅇ"
type textarea "x"
type textarea "안녕하세요 케이이아이씨 입니다. 저희 출입카드 스낵포 배송기사님께 드렸어"
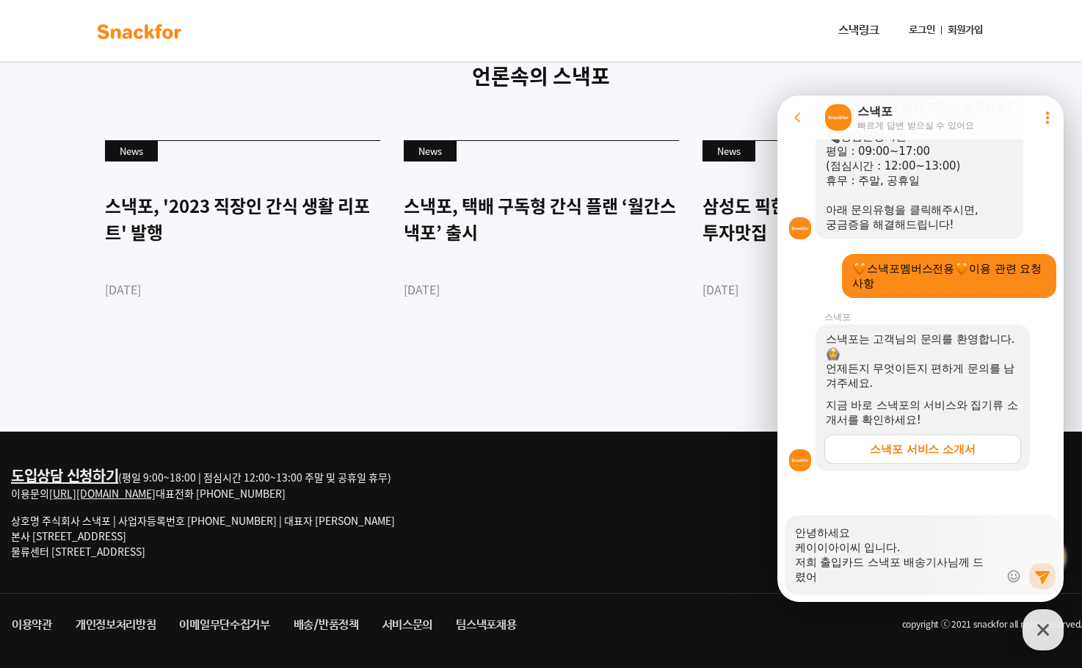
scroll to position [273, 0]
type textarea "x"
type textarea "안녕하세요 케이이아이씨 입니다. 저희 출입카드 스낵포 배송기사님께 드렸었"
type textarea "x"
type textarea "안녕하세요 케이이아이씨 입니다. 저희 출입카드 스낵포 배송기사님께 드렸었ㄴ"
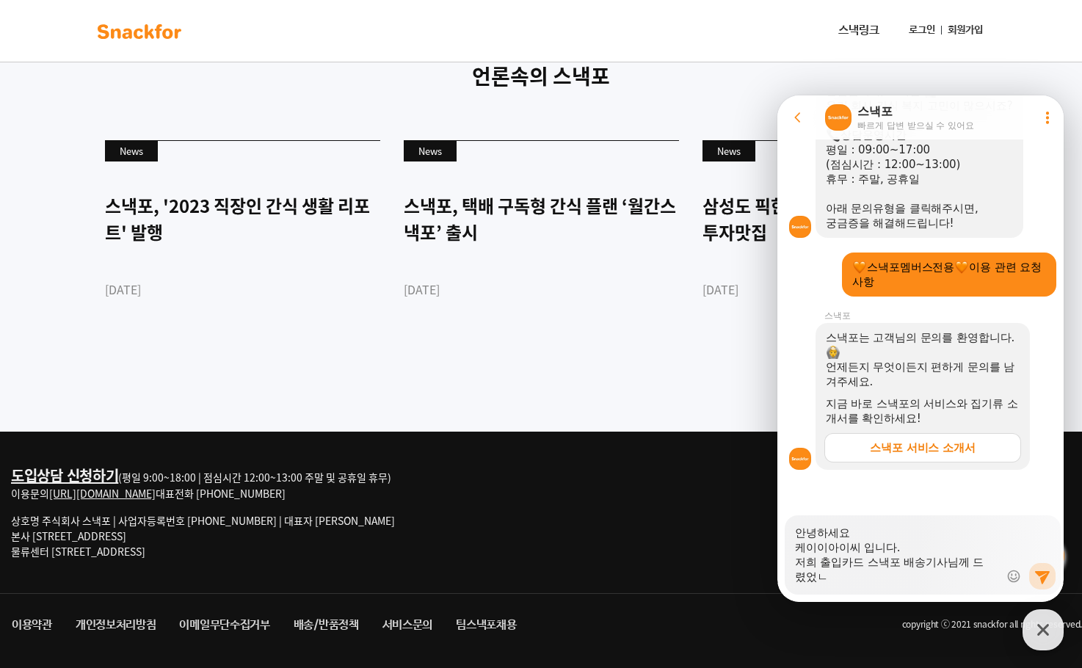
type textarea "x"
type textarea "안녕하세요 케이이아이씨 입니다. 저희 출입카드 스낵포 배송기사님께 드렸었느"
type textarea "x"
type textarea "안녕하세요 케이이아이씨 입니다. 저희 출입카드 스낵포 배송기사님께 드렸었는"
type textarea "x"
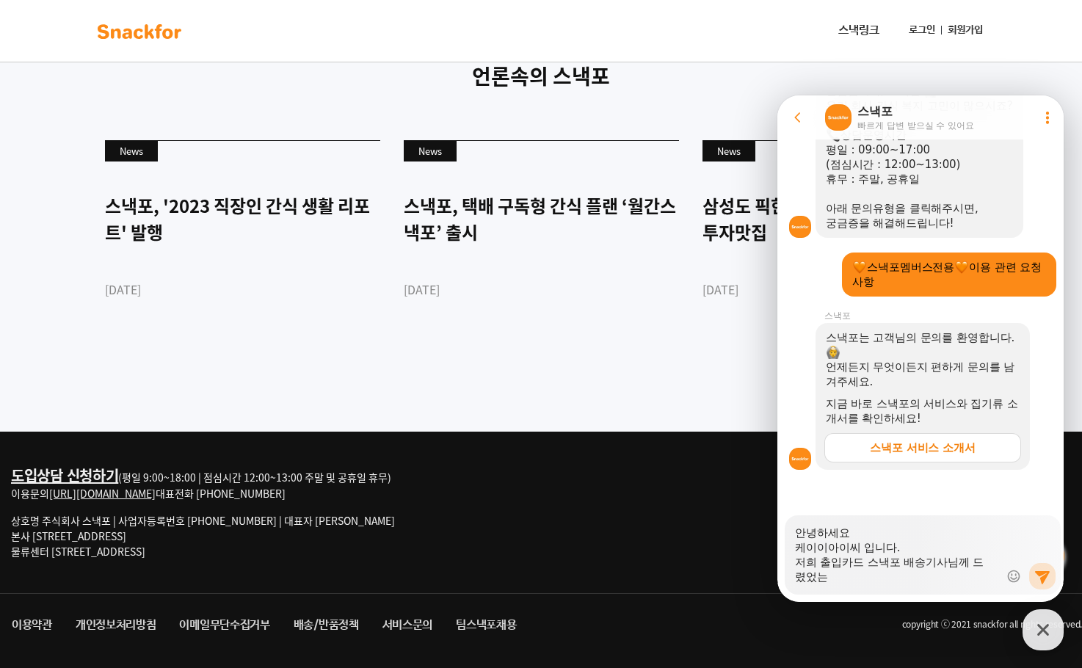
type textarea "안녕하세요 케이이아이씨 입니다. 저희 출입카드 스낵포 배송기사님께 드렸었는ㄷ"
type textarea "x"
type textarea "안녕하세요 케이이아이씨 입니다. 저희 출입카드 스낵포 배송기사님께 드렸었는데"
type textarea "x"
type textarea "안녕하세요 케이이아이씨 입니다. 저희 출입카드 스낵포 배송기사님께 드렸었는데"
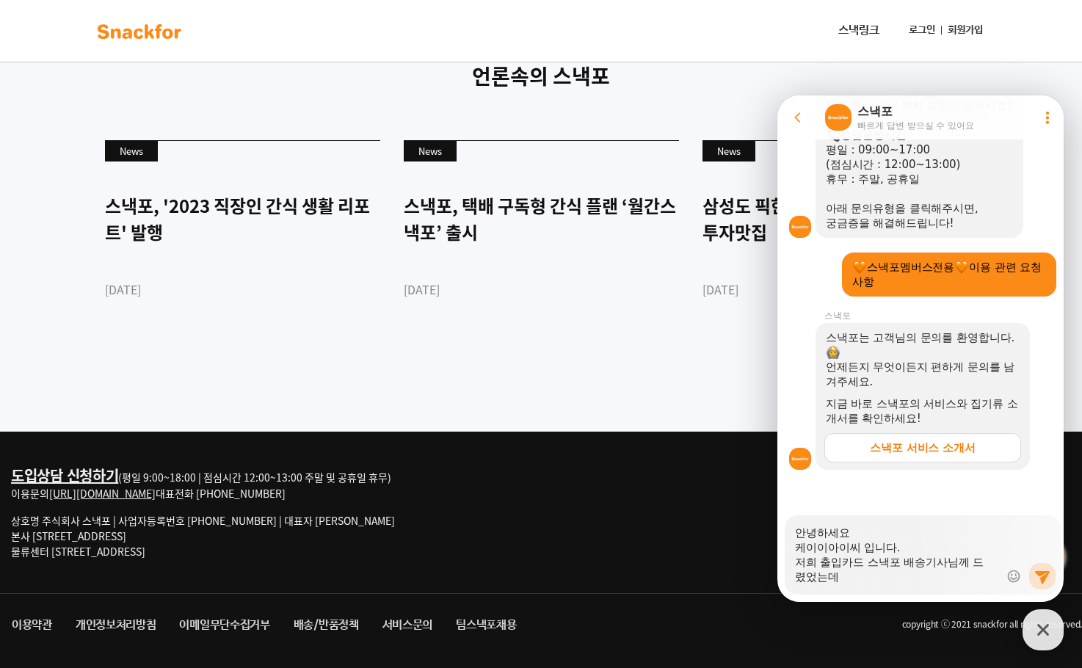
type textarea "x"
type textarea "안녕하세요 케이이아이씨 입니다. 저희 출입카드 스낵포 배송기사님께 드렸었는데 ㅎ"
type textarea "x"
type textarea "안녕하세요 케이이아이씨 입니다. 저희 출입카드 스낵포 배송기사님께 드렸었는데 호"
type textarea "x"
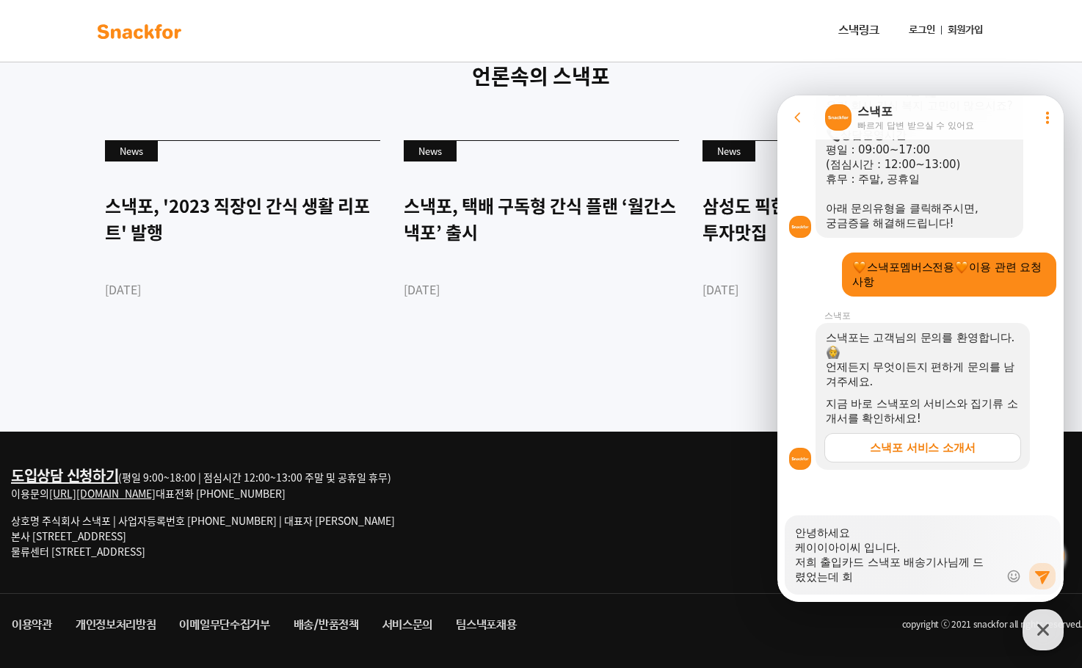
type textarea "안녕하세요 케이이아이씨 입니다. 저희 출입카드 스낵포 배송기사님께 드렸었는데 횟"
type textarea "x"
type textarea "안녕하세요 케이이아이씨 입니다. 저희 출입카드 스낵포 배송기사님께 드렸었는데 회술"
type textarea "x"
type textarea "안녕하세요 케이이아이씨 입니다. 저희 출입카드 스낵포 배송기사님께 드렸었는데 회수를"
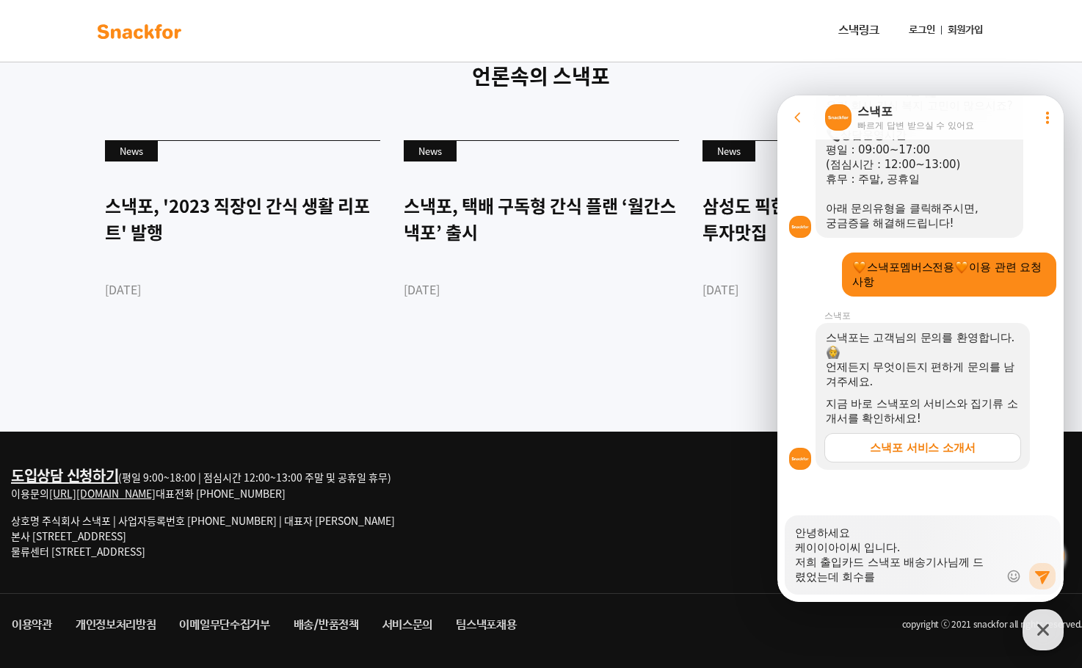
type textarea "x"
type textarea "안녕하세요 케이이아이씨 입니다. 저희 출입카드 스낵포 배송기사님께 드렸었는데 회수를"
type textarea "x"
type textarea "안녕하세요 케이이아이씨 입니다. 저희 출입카드 스낵포 배송기사님께 드렸었는데 회수를 ㅁ"
type textarea "x"
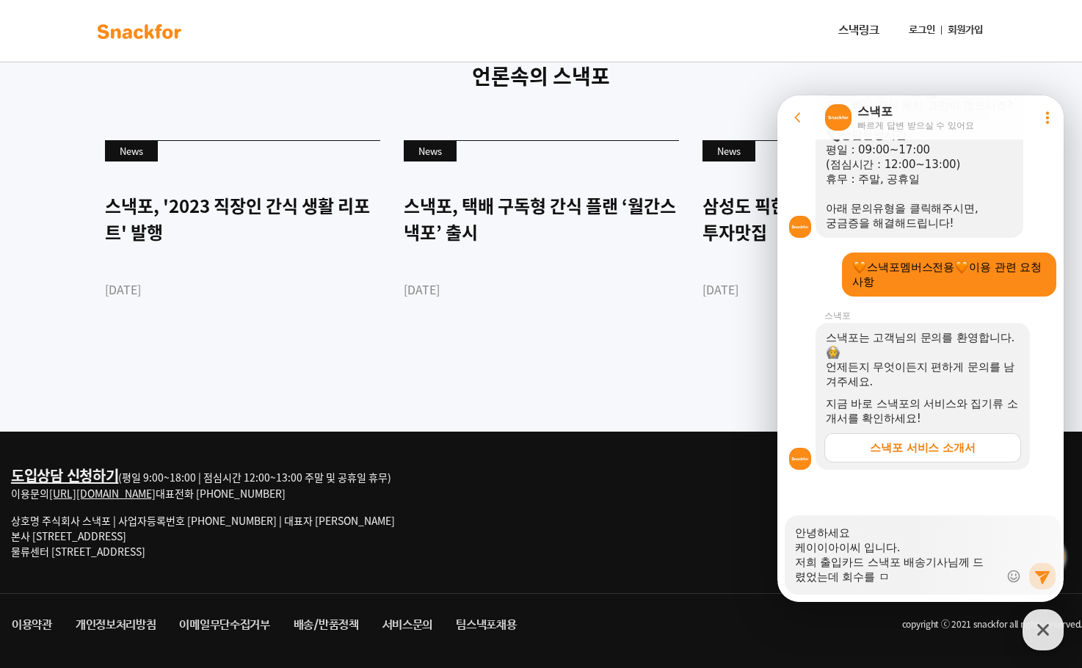
type textarea "안녕하세요 케이이아이씨 입니다. 저희 출입카드 스낵포 배송기사님께 드렸었는데 회수를 모"
type textarea "x"
type textarea "안녕하세요 케이이아이씨 입니다. 저희 출입카드 스낵포 배송기사님께 드렸었는데 회수를 못"
type textarea "x"
type textarea "안녕하세요 케이이아이씨 입니다. 저희 출입카드 스낵포 배송기사님께 드렸었는데 회수를 못ㅎ"
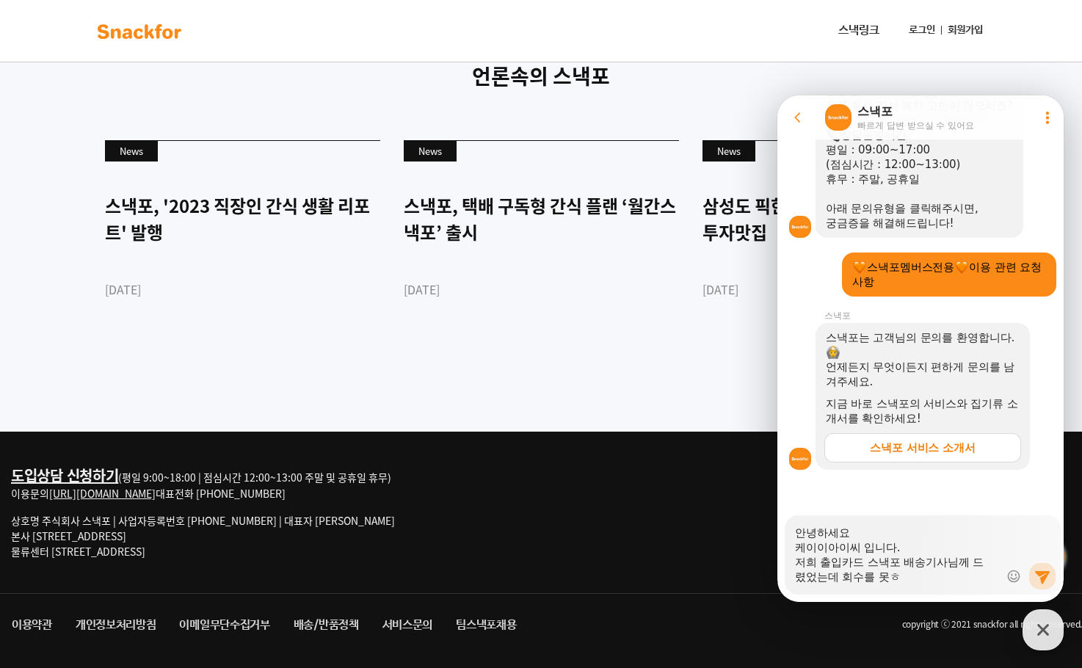
type textarea "x"
type textarea "안녕하세요 케이이아이씨 입니다. 저희 출입카드 스낵포 배송기사님께 드렸었는데 회수를 못햇"
type textarea "x"
type textarea "안녕하세요 케이이아이씨 입니다. 저희 출입카드 스낵포 배송기사님께 드렸었는데 회수를 못해성"
type textarea "x"
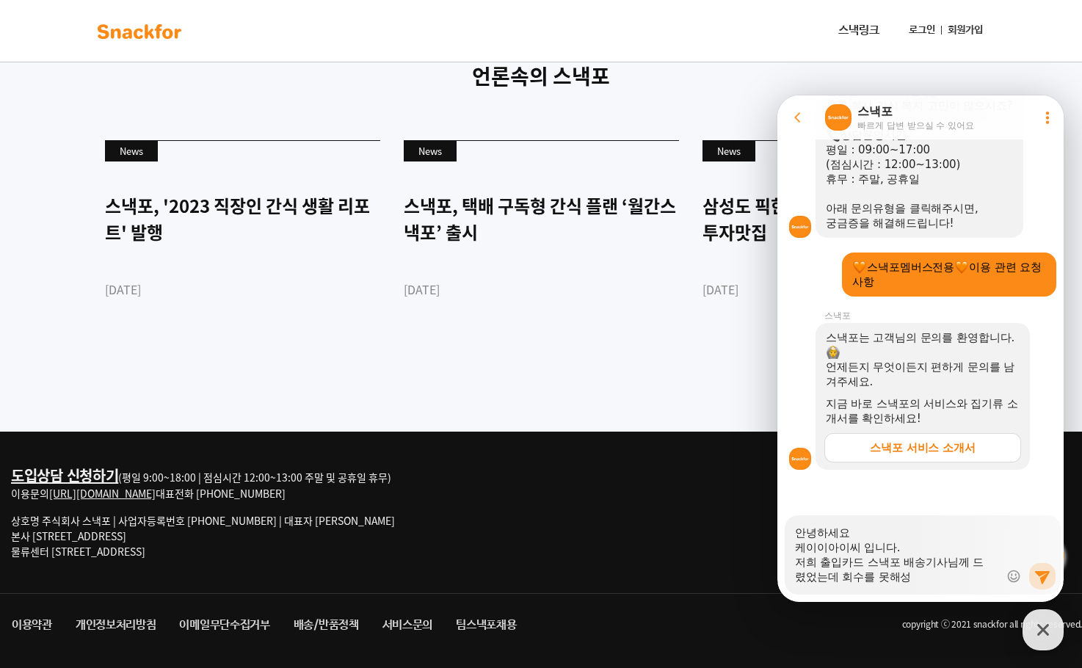
type textarea "안녕하세요 케이이아이씨 입니다. 저희 출입카드 스낵포 배송기사님께 드렸었는데 회수를 못해서요"
type textarea "x"
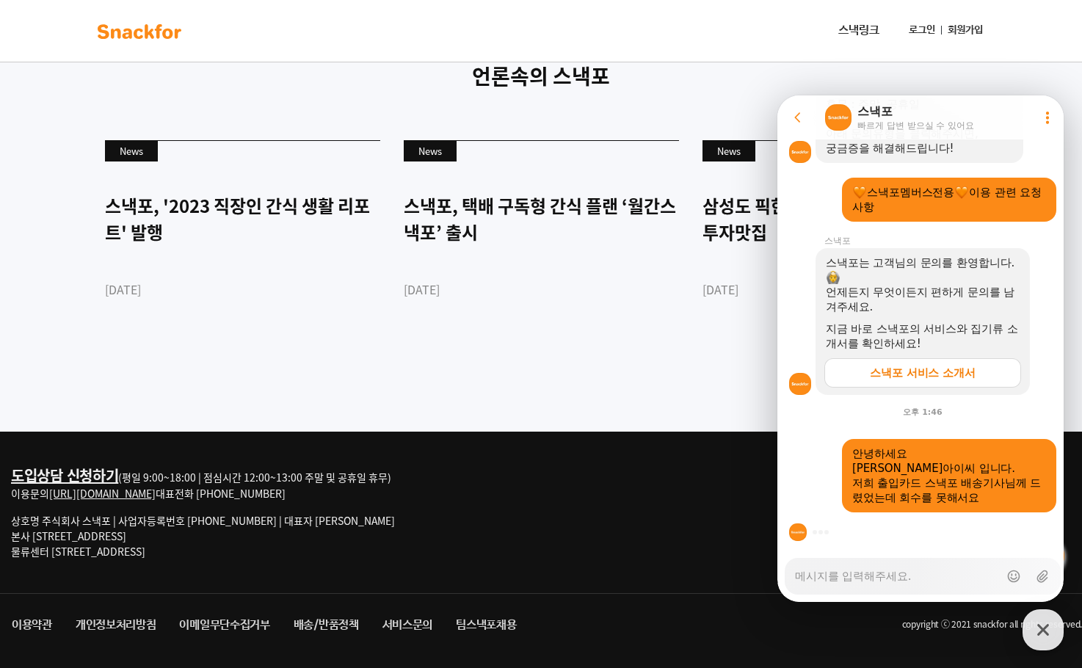
type textarea "x"
type textarea "ㅎ"
type textarea "x"
type textarea "호"
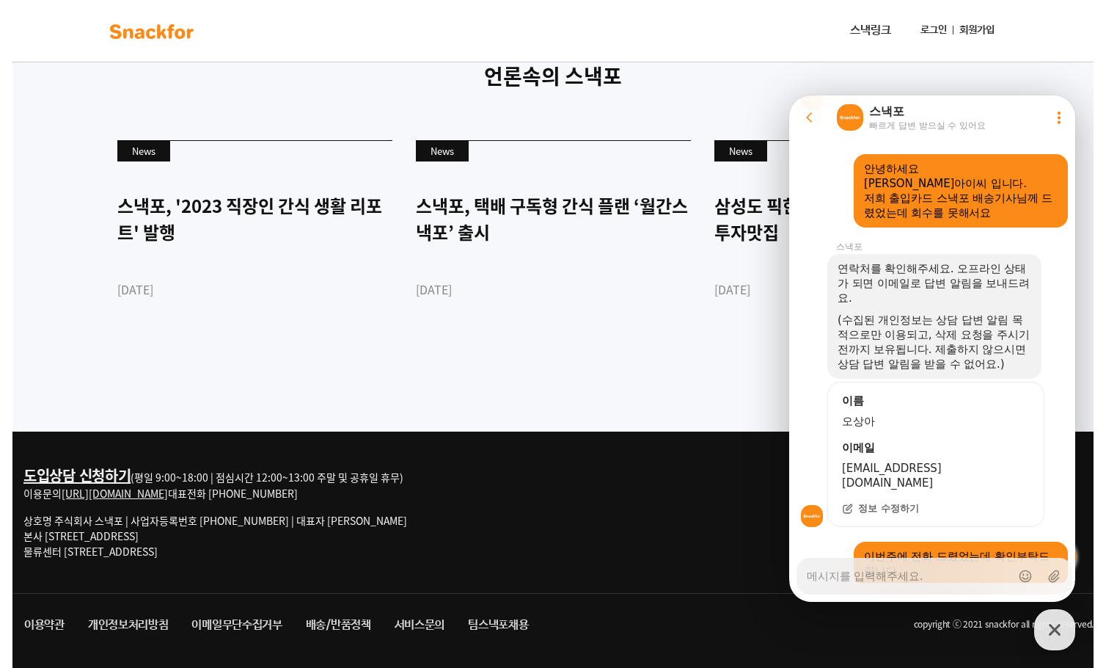
scroll to position [706, 0]
